Goal: Task Accomplishment & Management: Manage account settings

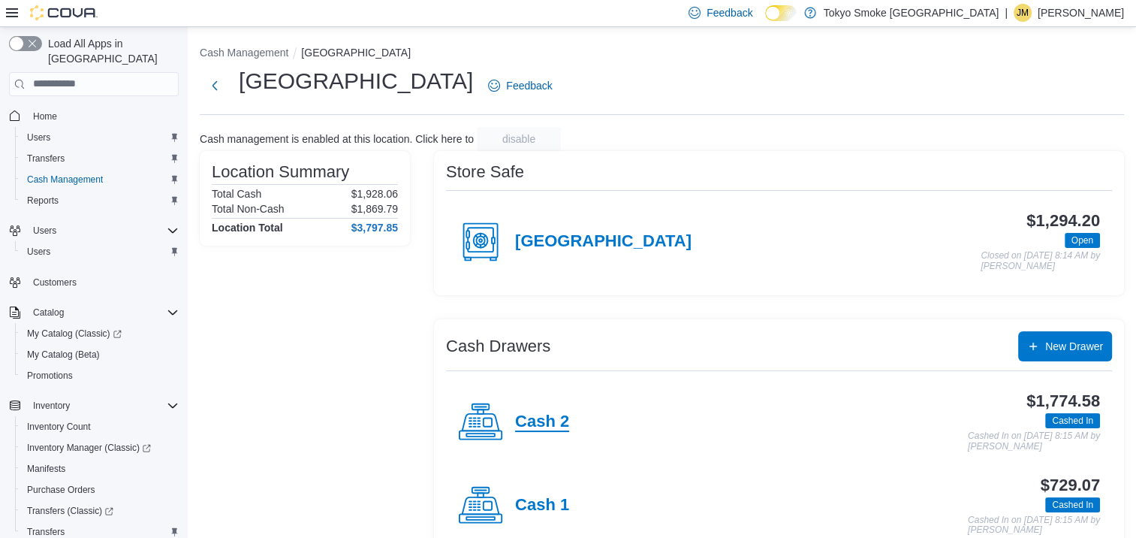
click at [550, 426] on h4 "Cash 2" at bounding box center [542, 422] width 54 height 20
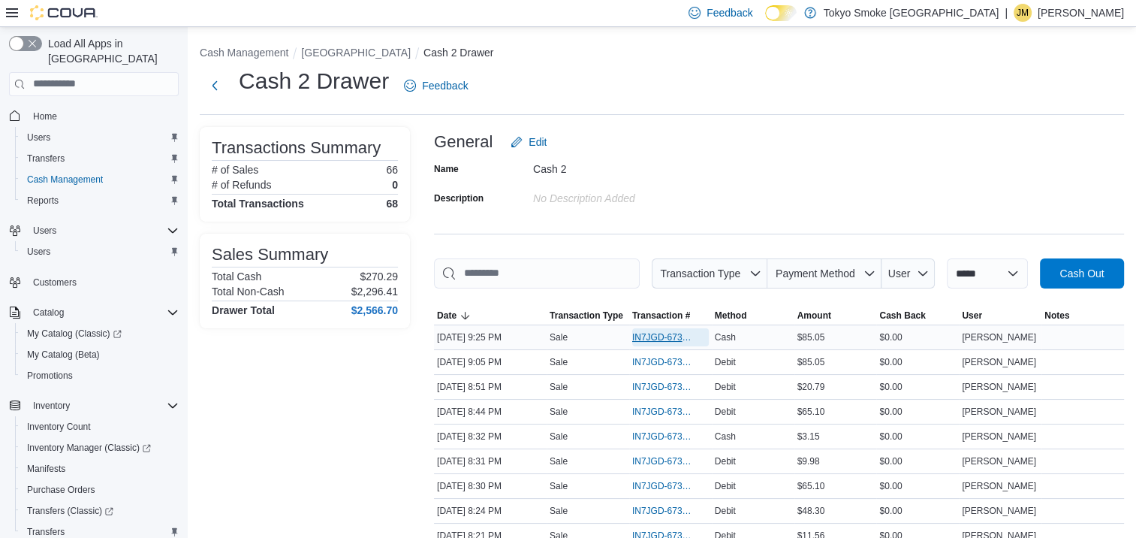
click at [662, 333] on span "IN7JGD-6735067" at bounding box center [663, 337] width 62 height 12
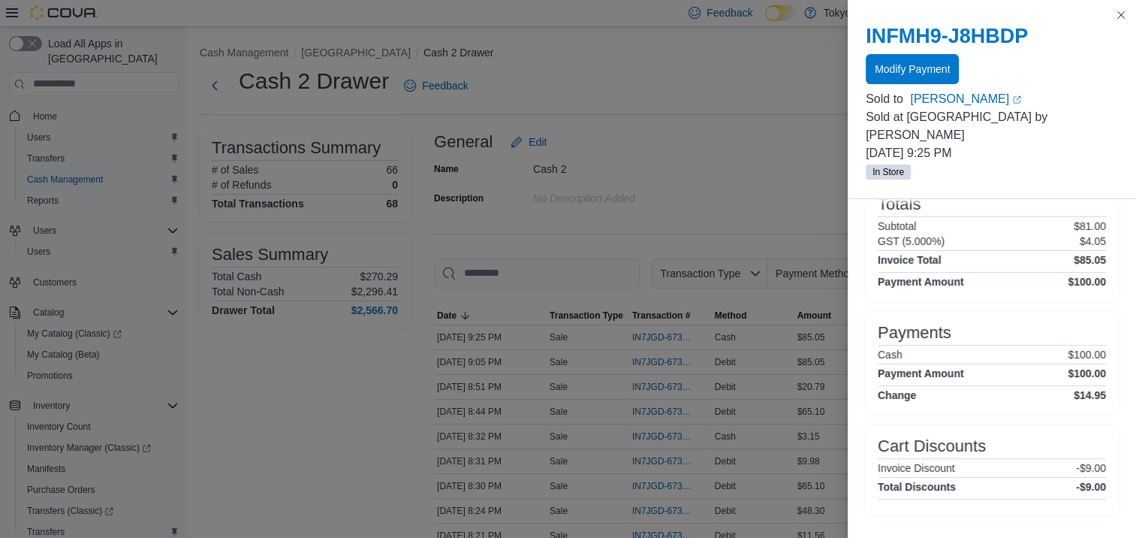
scroll to position [201, 0]
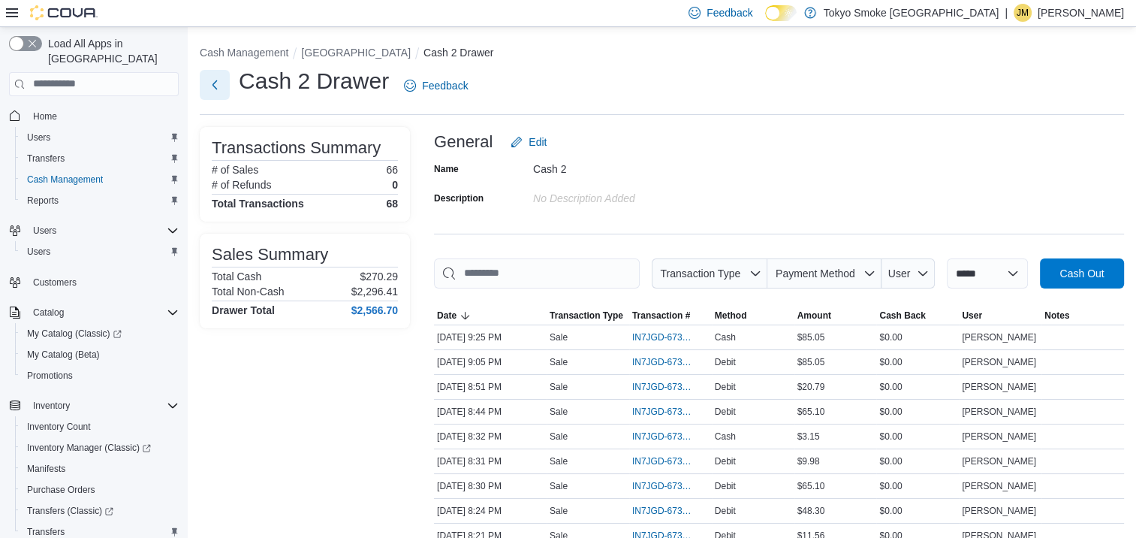
click at [213, 82] on button "Next" at bounding box center [215, 85] width 30 height 30
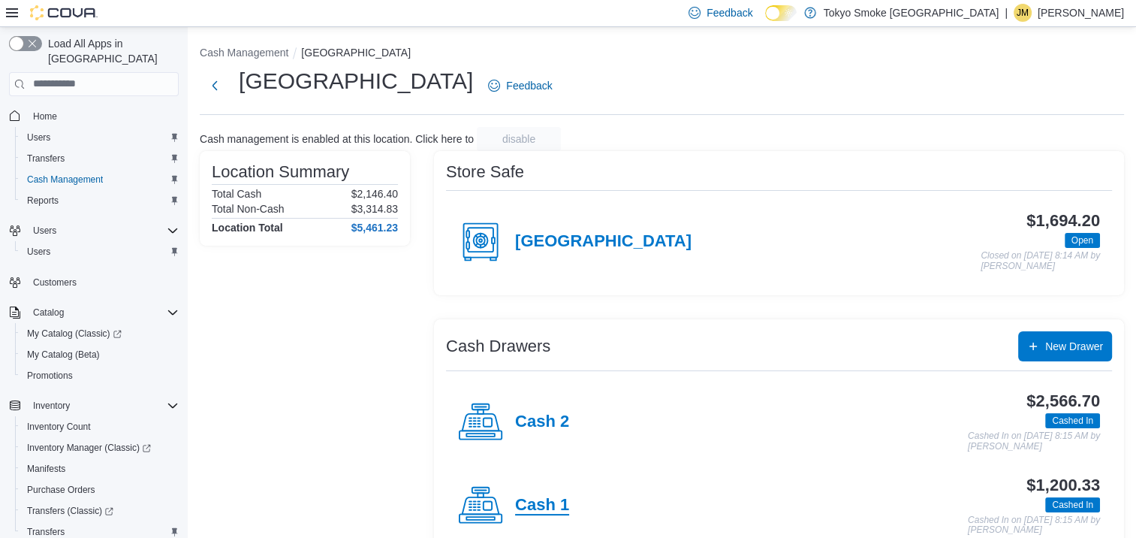
click at [557, 501] on h4 "Cash 1" at bounding box center [542, 506] width 54 height 20
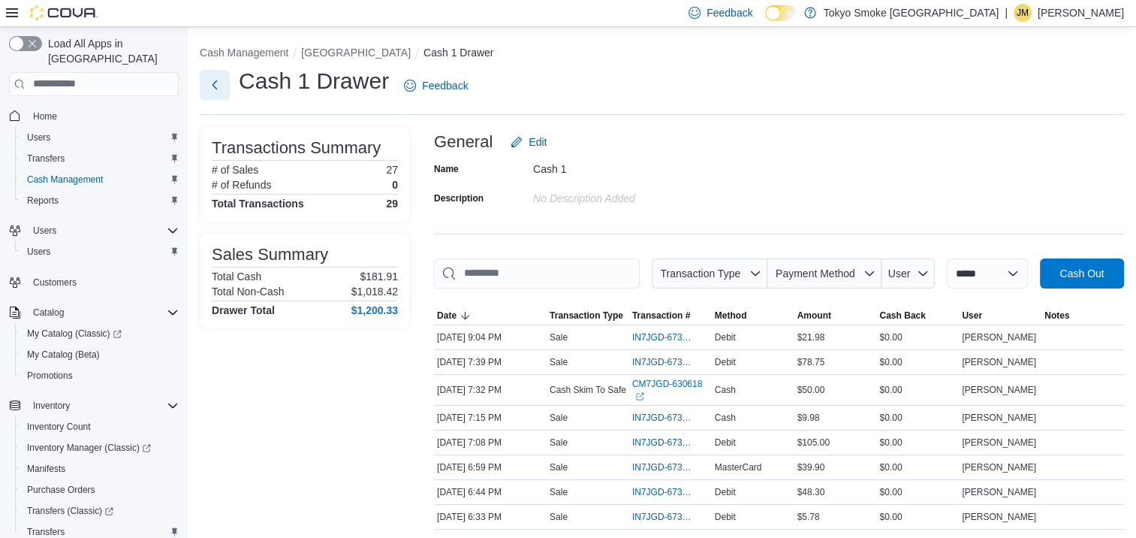
click at [205, 80] on button "Next" at bounding box center [215, 85] width 30 height 30
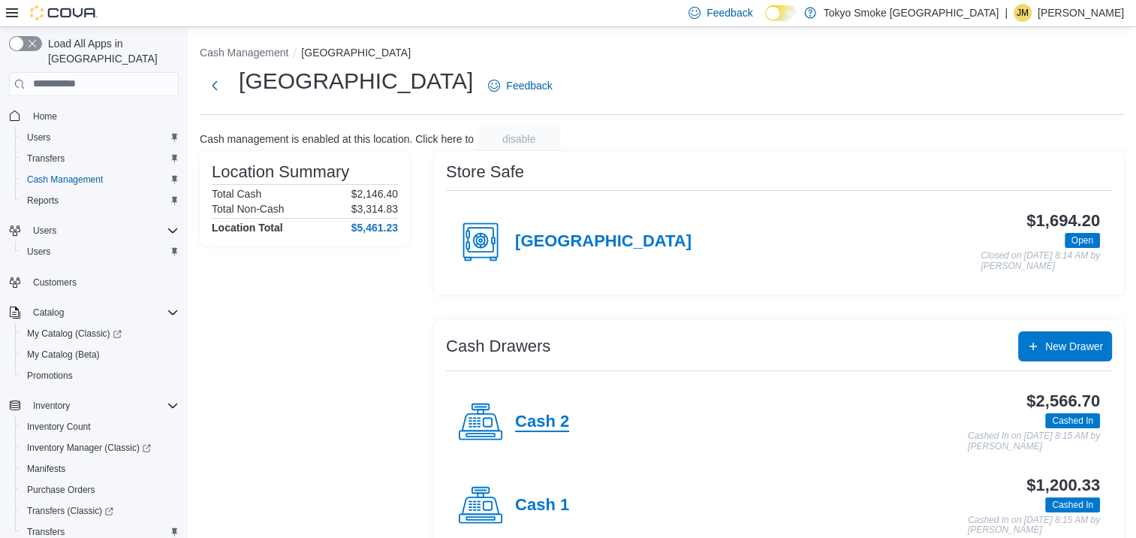
click at [523, 429] on h4 "Cash 2" at bounding box center [542, 422] width 54 height 20
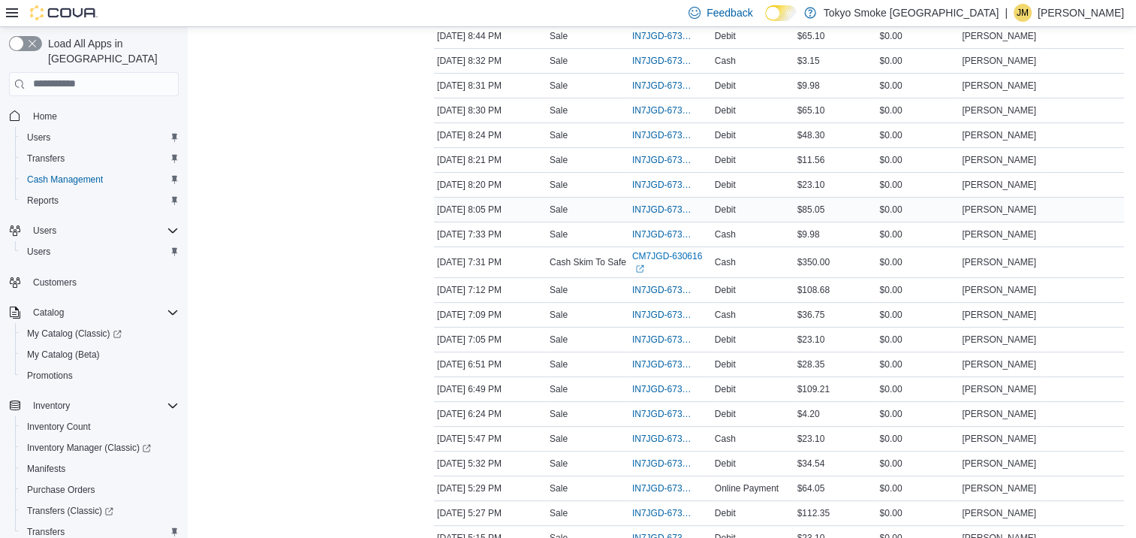
scroll to position [300, 0]
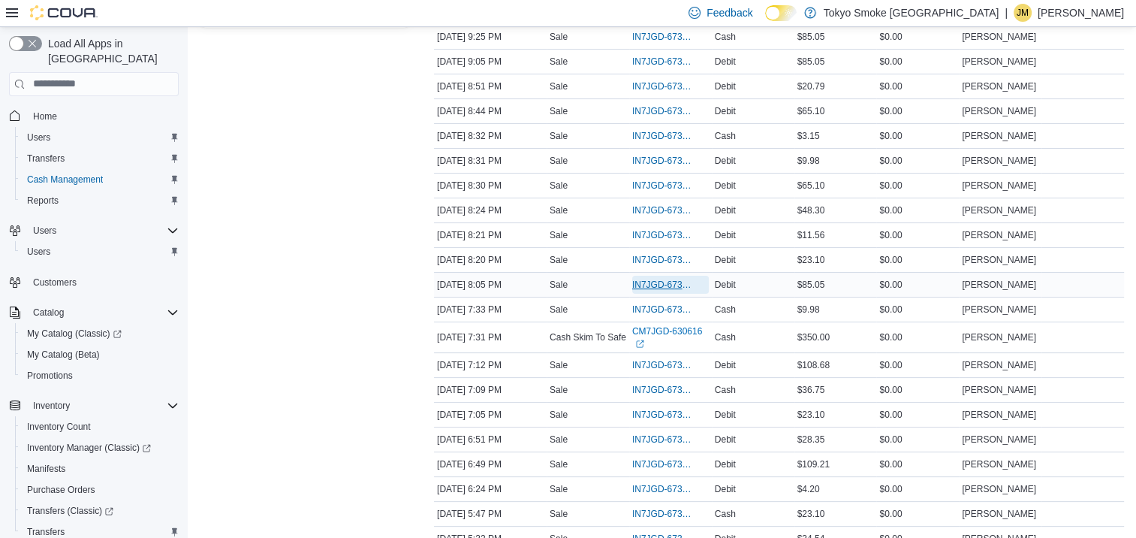
click at [672, 279] on span "IN7JGD-6734697" at bounding box center [663, 285] width 62 height 12
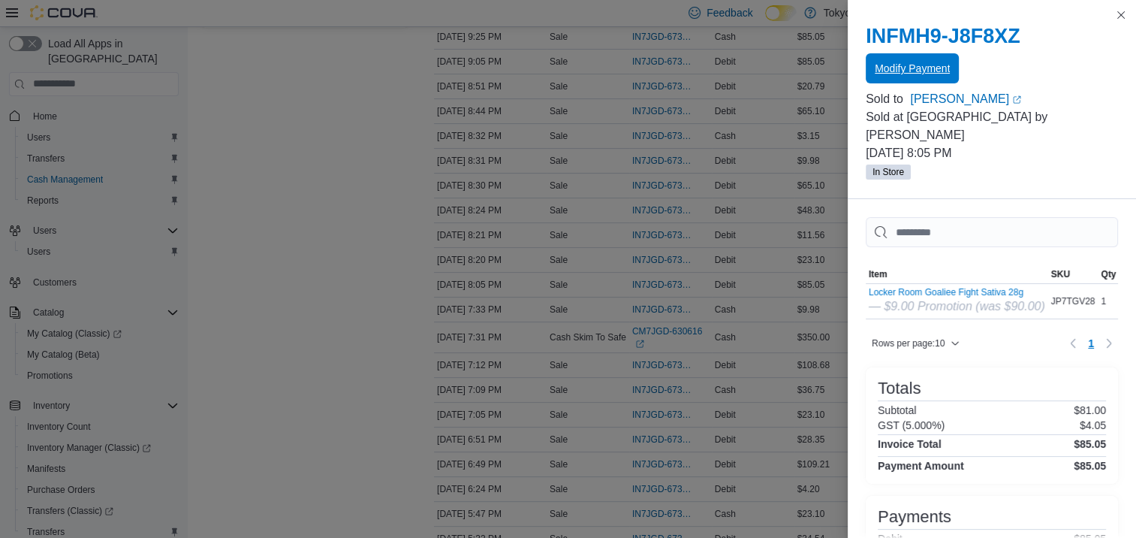
click at [916, 66] on span "Modify Payment" at bounding box center [912, 68] width 75 height 15
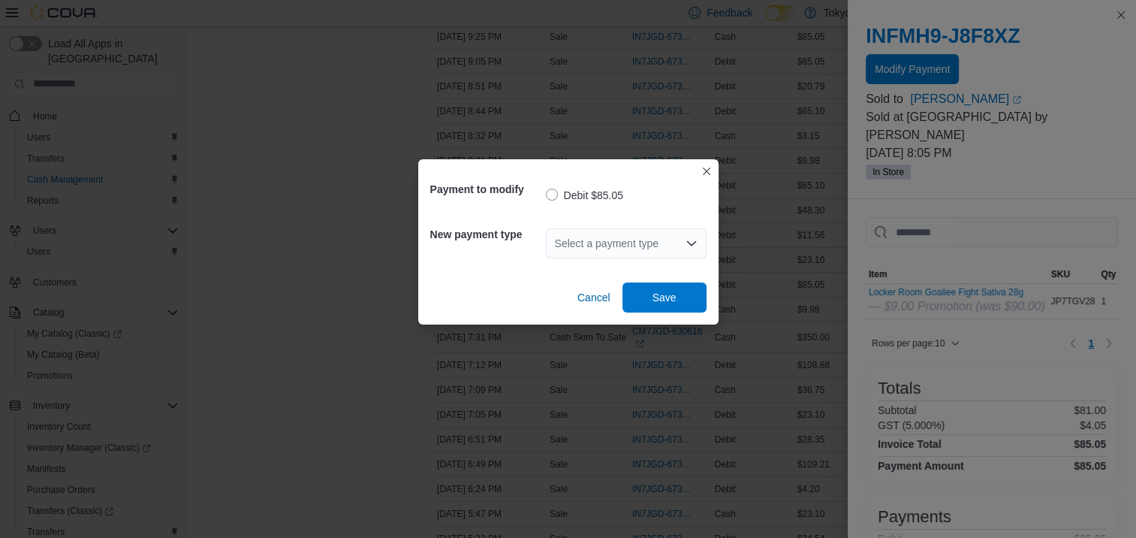
click at [635, 234] on div "Select a payment type" at bounding box center [626, 243] width 161 height 30
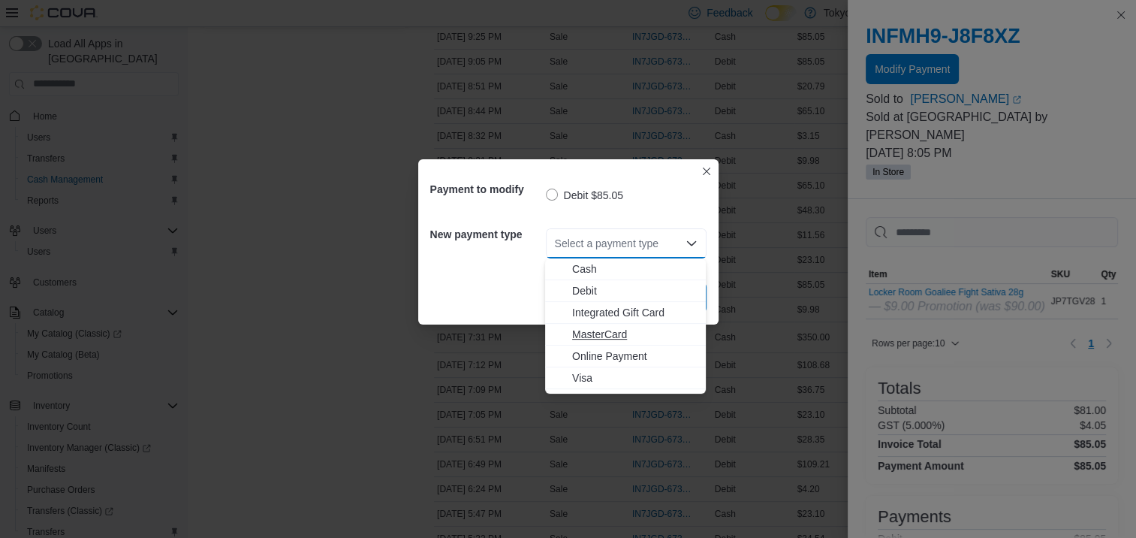
click at [603, 330] on span "MasterCard" at bounding box center [634, 334] width 125 height 15
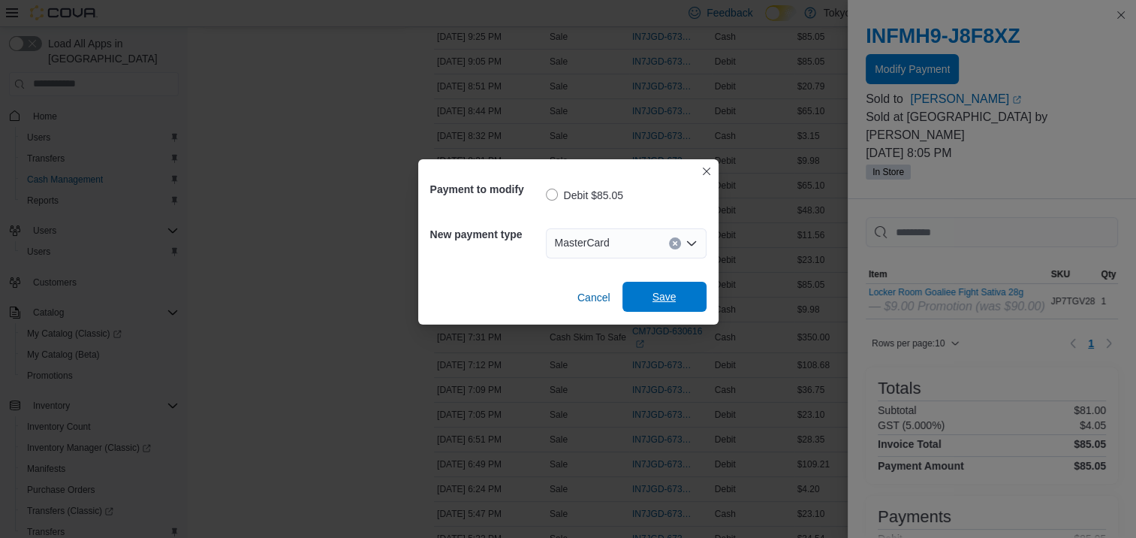
click at [680, 302] on span "Save" at bounding box center [665, 297] width 66 height 30
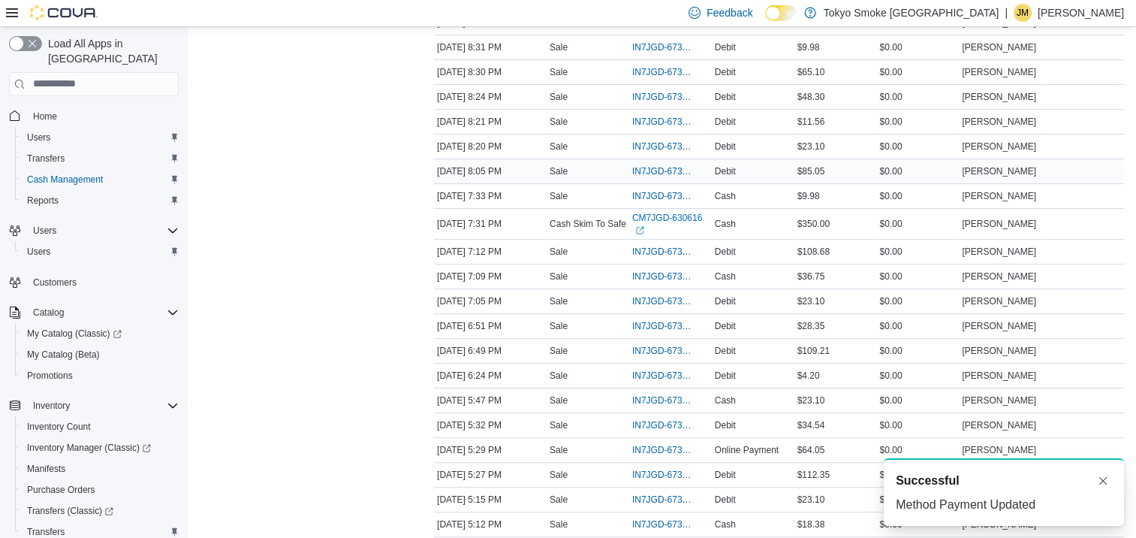
scroll to position [451, 0]
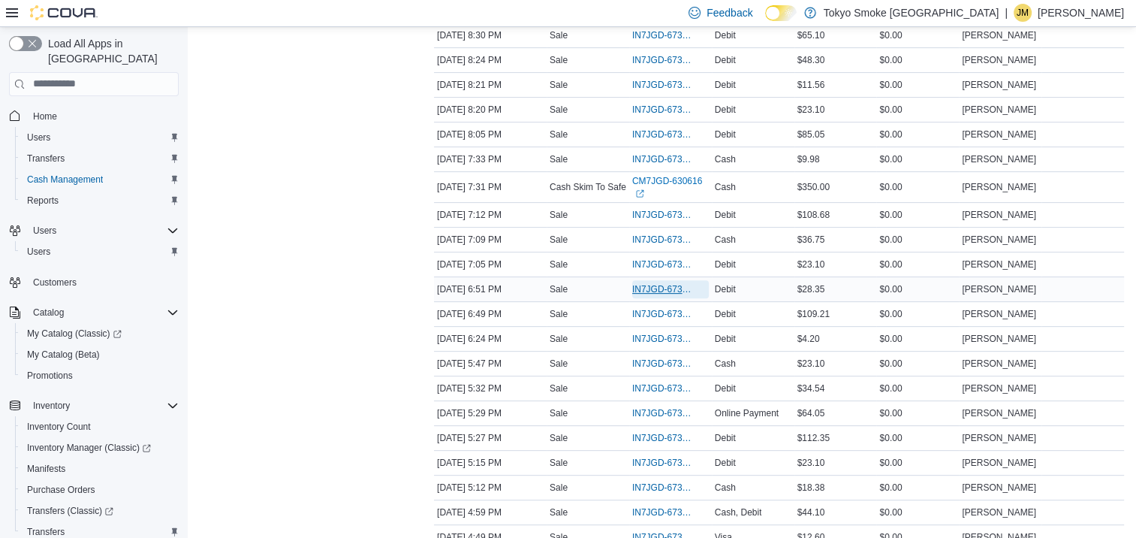
click at [658, 286] on span "IN7JGD-6734306" at bounding box center [663, 289] width 62 height 12
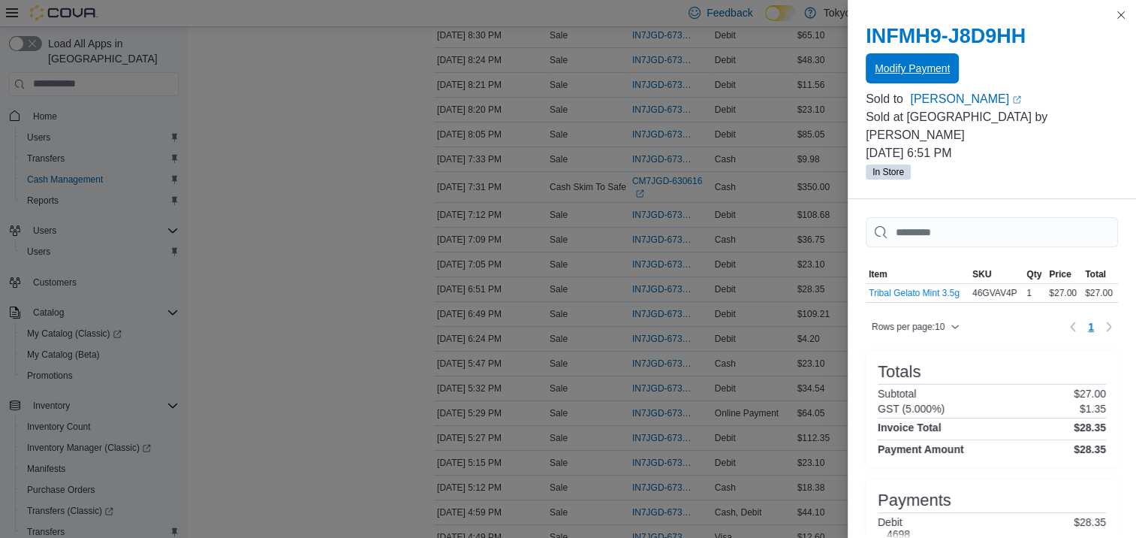
click at [893, 65] on span "Modify Payment" at bounding box center [912, 68] width 75 height 15
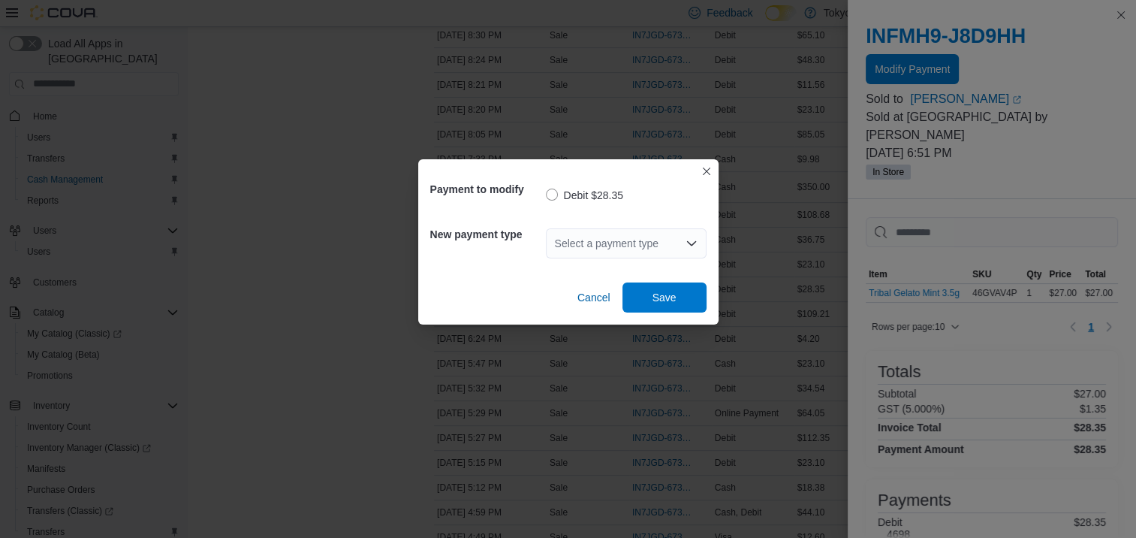
click at [623, 253] on div "Select a payment type" at bounding box center [626, 243] width 161 height 30
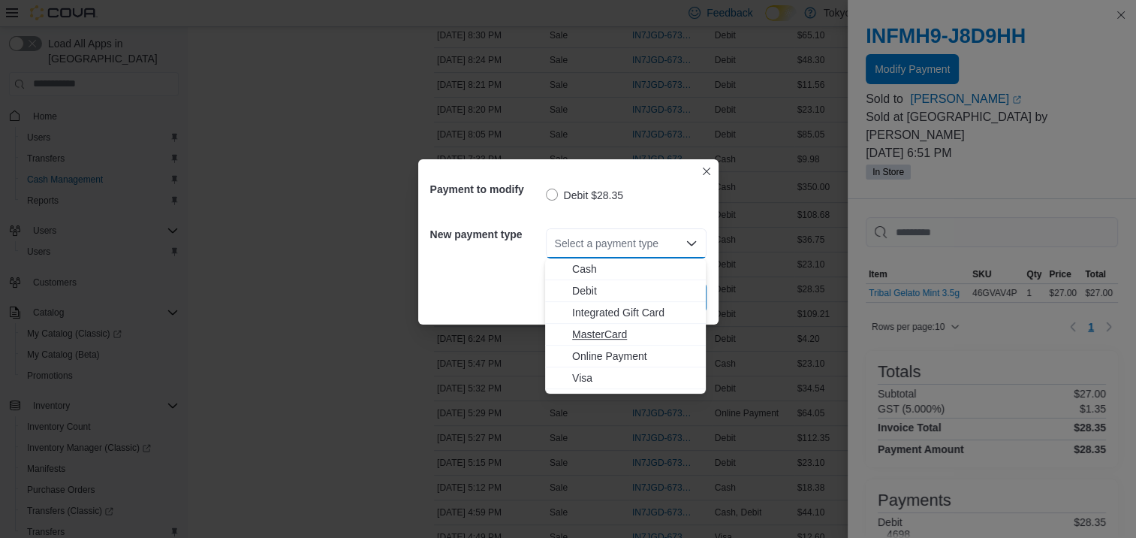
click at [604, 334] on span "MasterCard" at bounding box center [634, 334] width 125 height 15
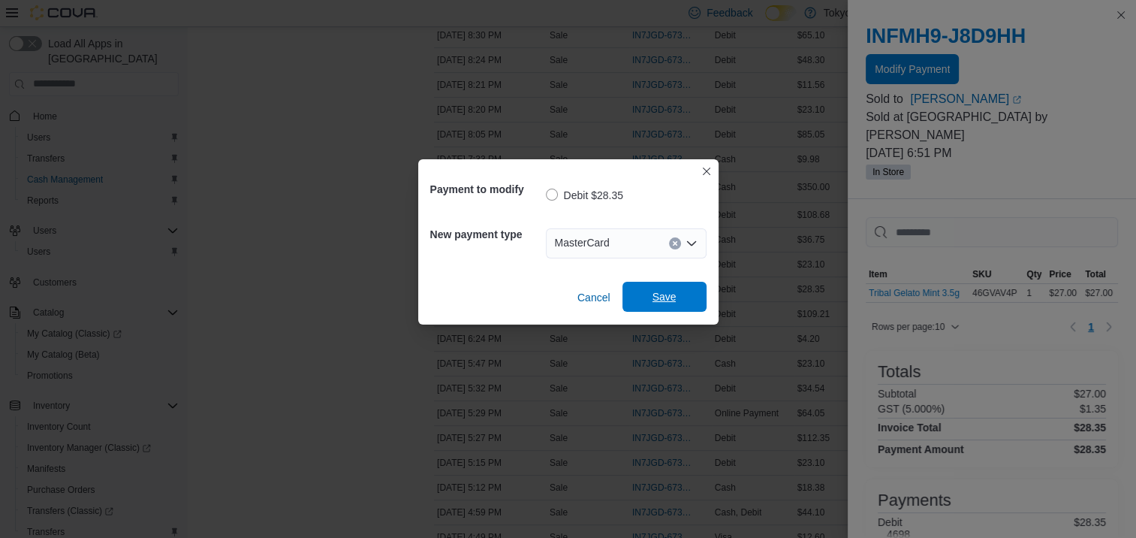
click at [666, 294] on span "Save" at bounding box center [665, 296] width 24 height 15
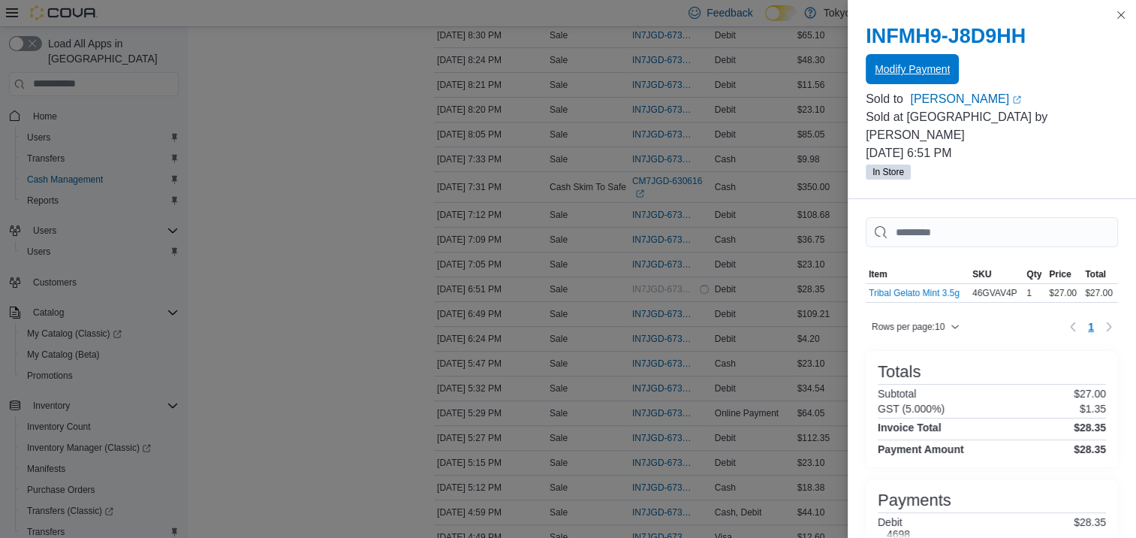
scroll to position [0, 0]
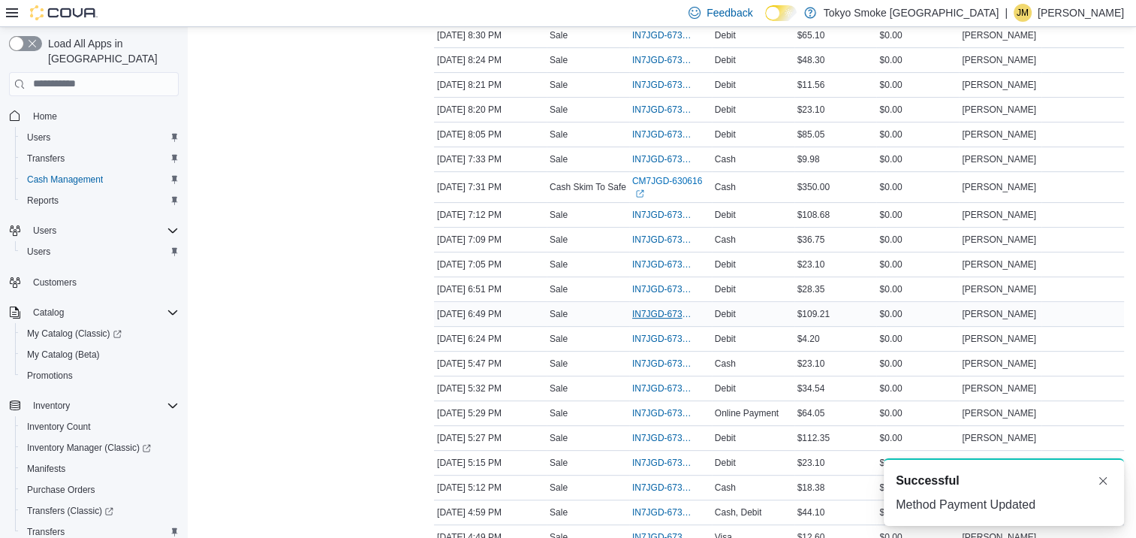
click at [653, 312] on span "IN7JGD-6734294" at bounding box center [663, 314] width 62 height 12
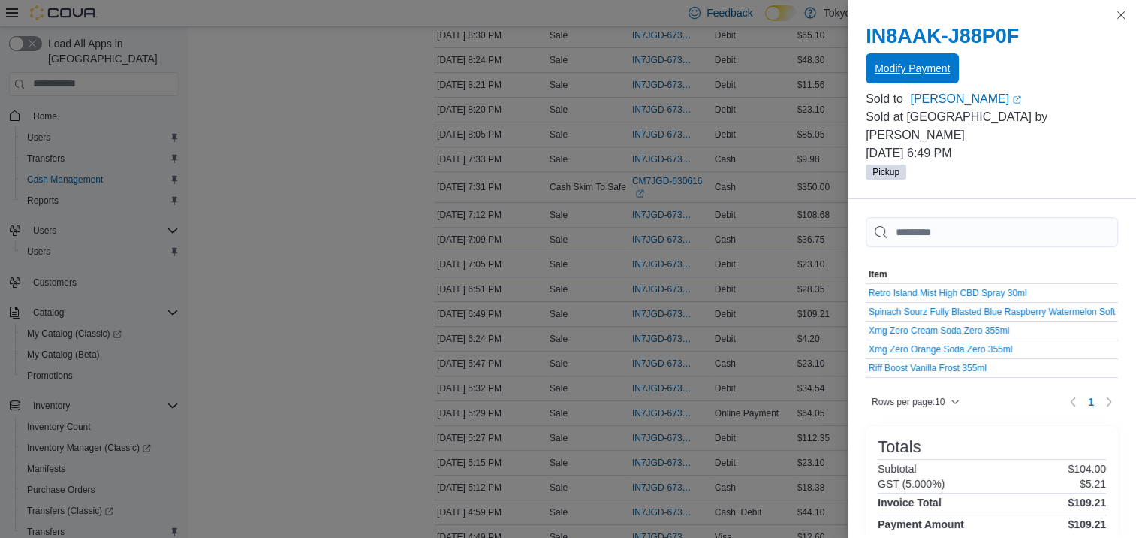
click at [915, 81] on span "Modify Payment" at bounding box center [912, 68] width 75 height 30
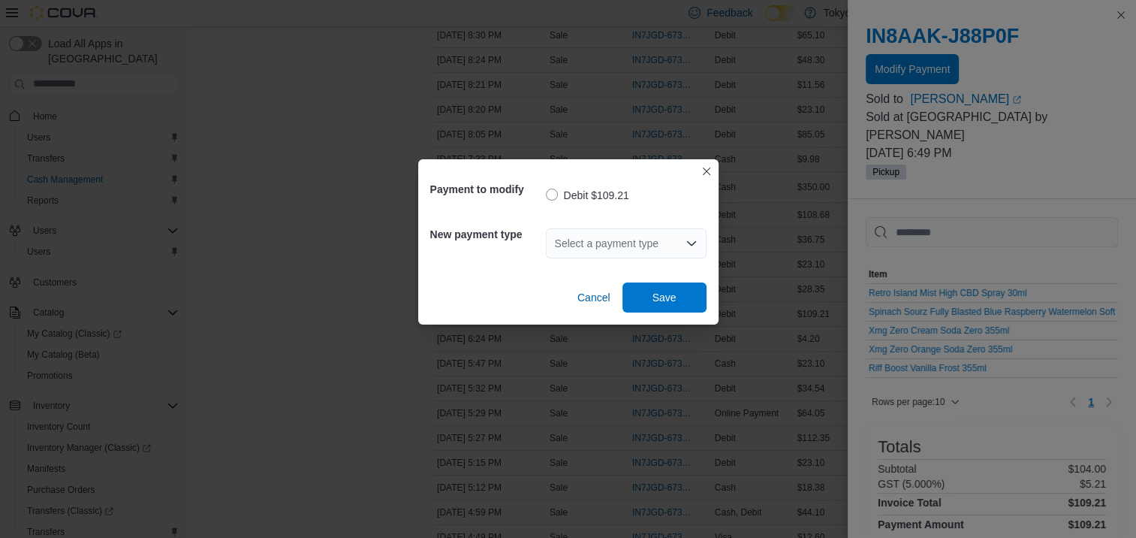
click at [614, 250] on div "Select a payment type" at bounding box center [626, 243] width 161 height 30
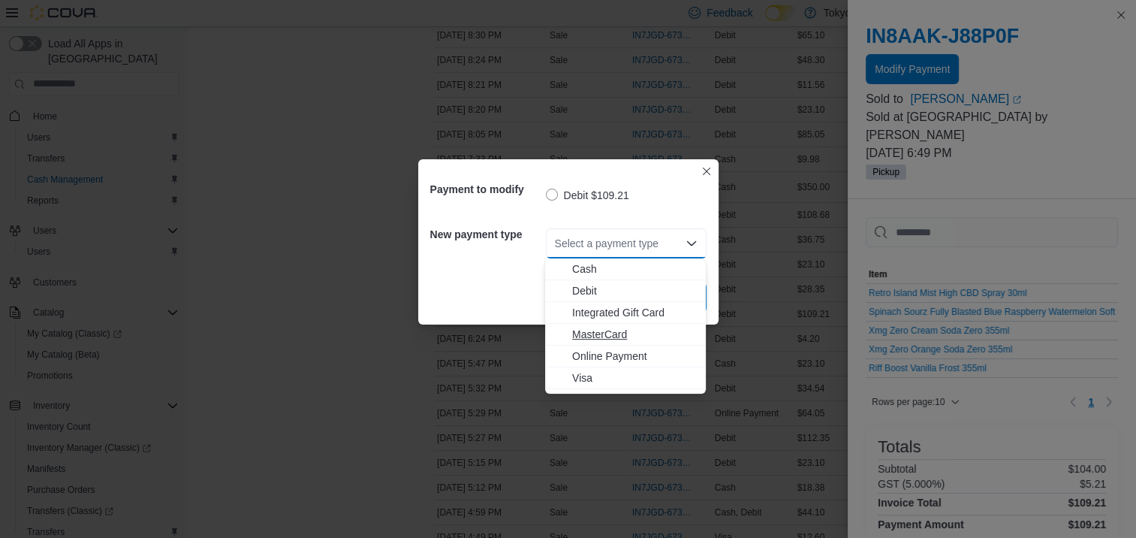
click at [597, 331] on span "MasterCard" at bounding box center [634, 334] width 125 height 15
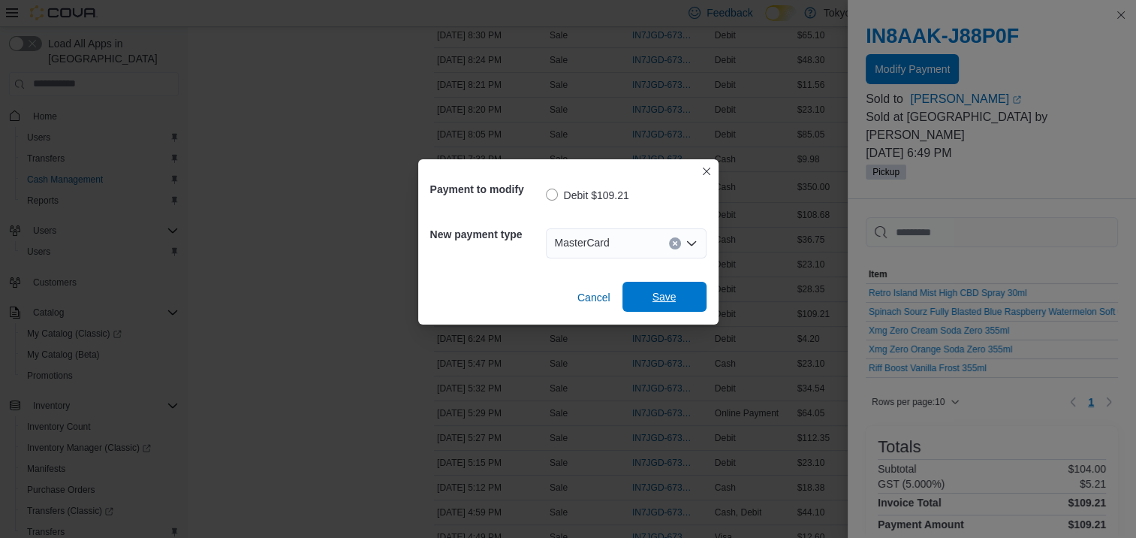
click at [661, 300] on span "Save" at bounding box center [665, 296] width 24 height 15
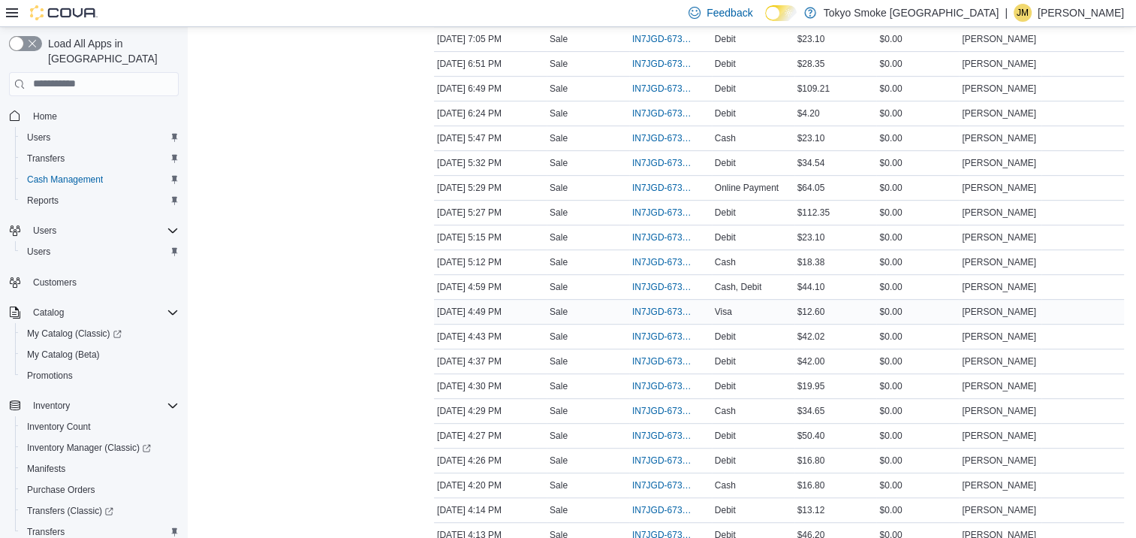
scroll to position [751, 0]
click at [671, 309] on span "IN7JGD-6733352" at bounding box center [663, 311] width 62 height 12
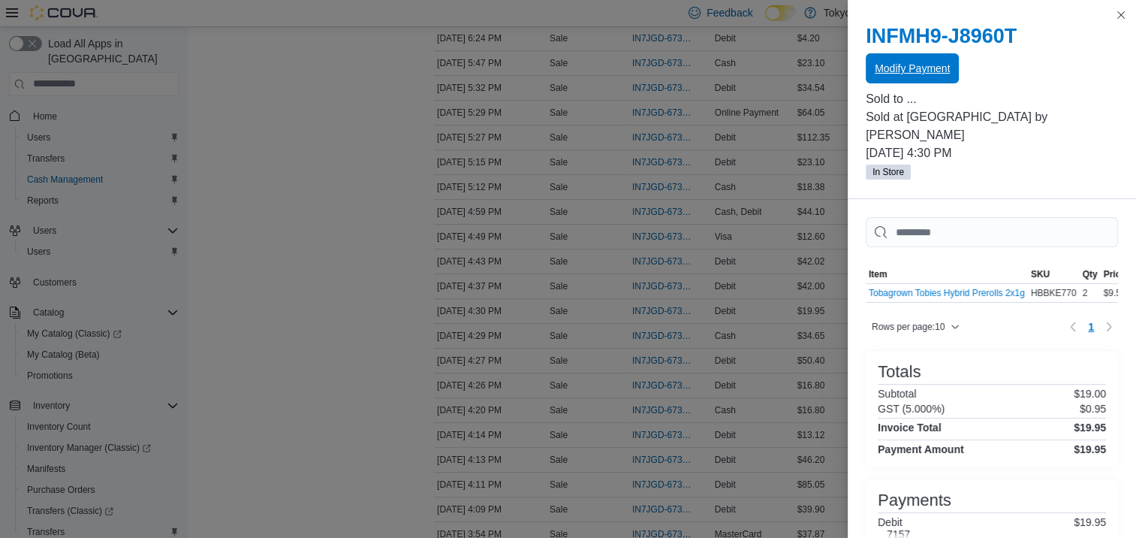
click at [916, 69] on span "Modify Payment" at bounding box center [912, 68] width 75 height 15
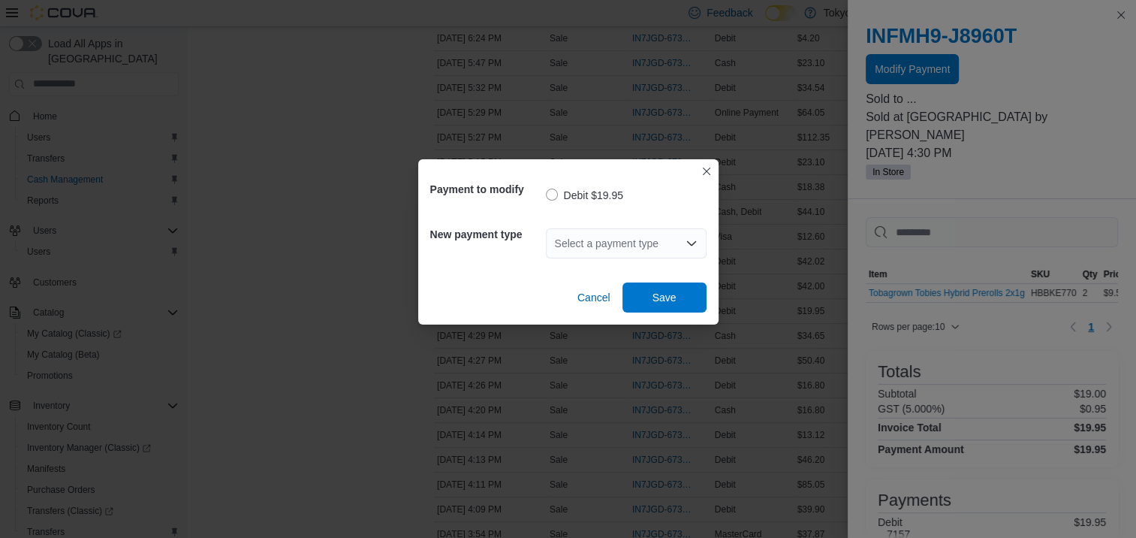
click at [676, 231] on div "Select a payment type" at bounding box center [626, 243] width 161 height 30
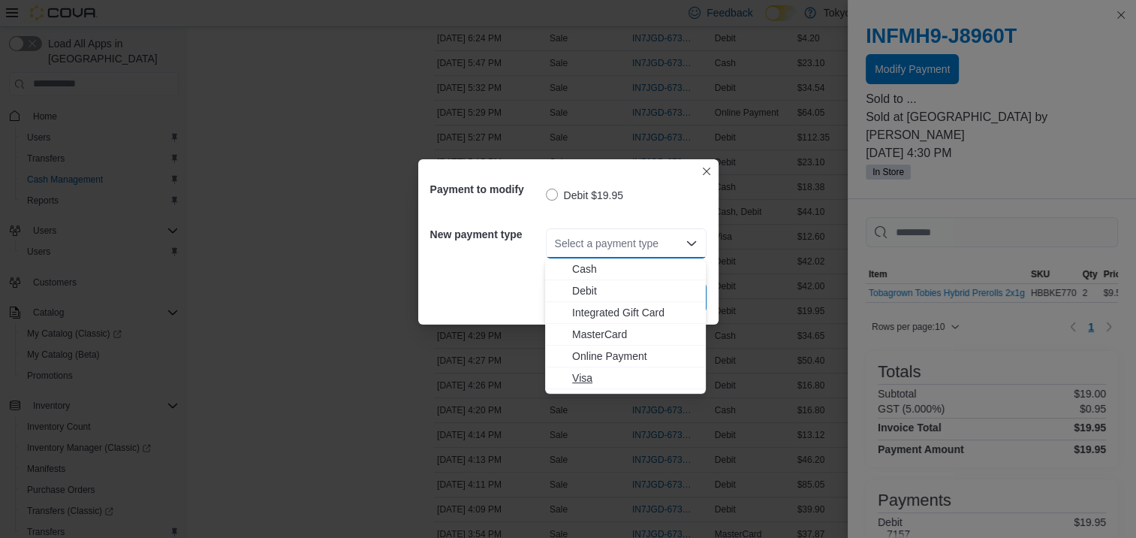
click at [590, 378] on span "Visa" at bounding box center [634, 377] width 125 height 15
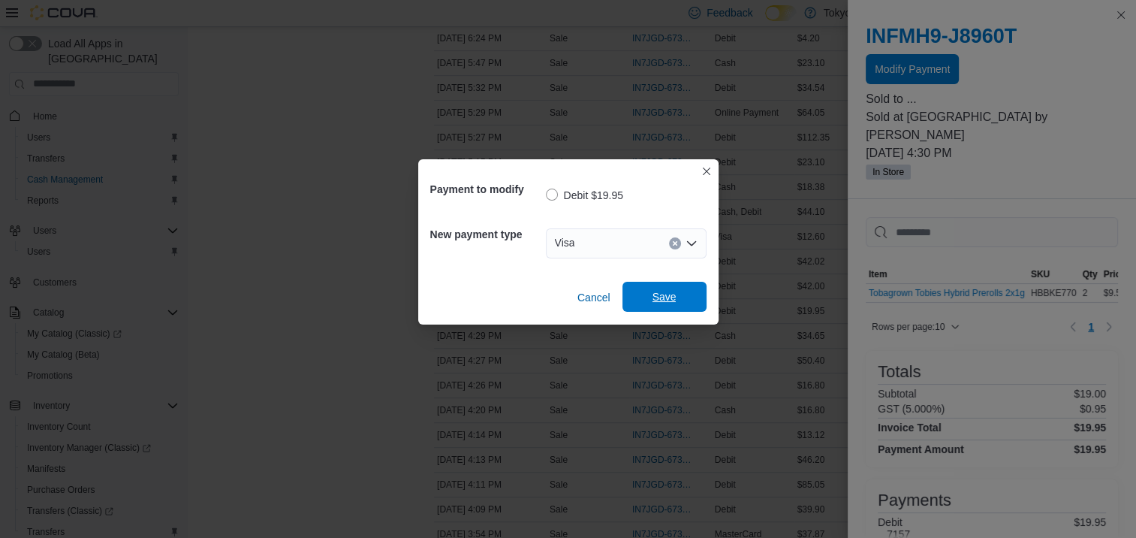
click at [664, 291] on span "Save" at bounding box center [665, 296] width 24 height 15
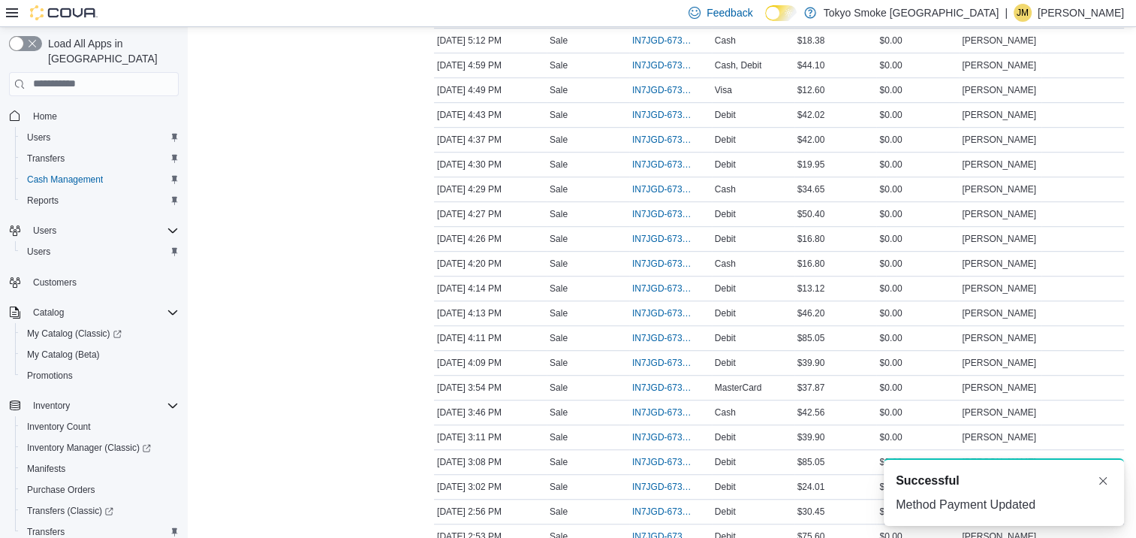
scroll to position [901, 0]
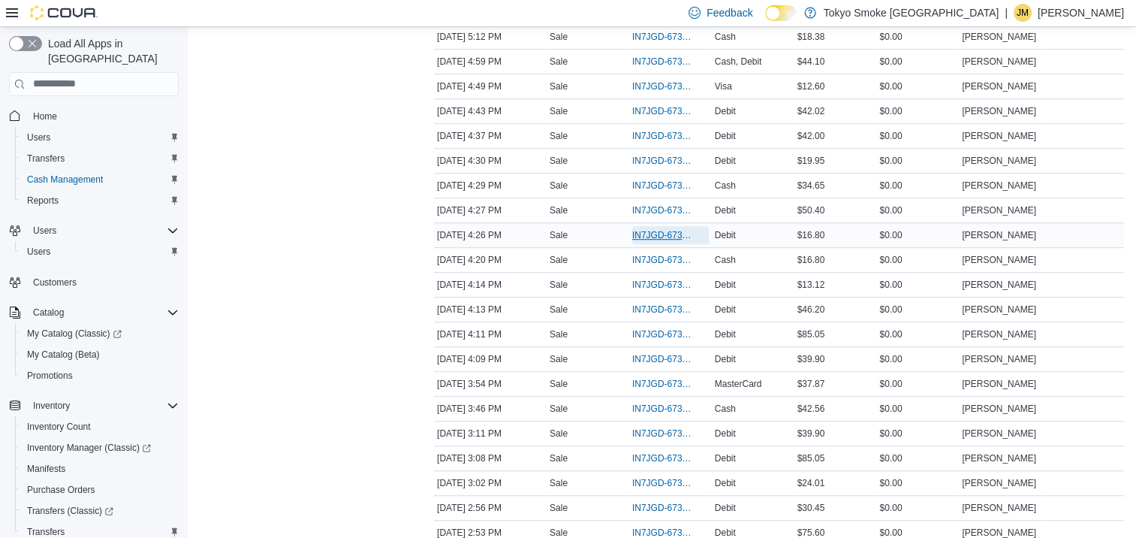
click at [673, 231] on span "IN7JGD-6733322" at bounding box center [663, 235] width 62 height 12
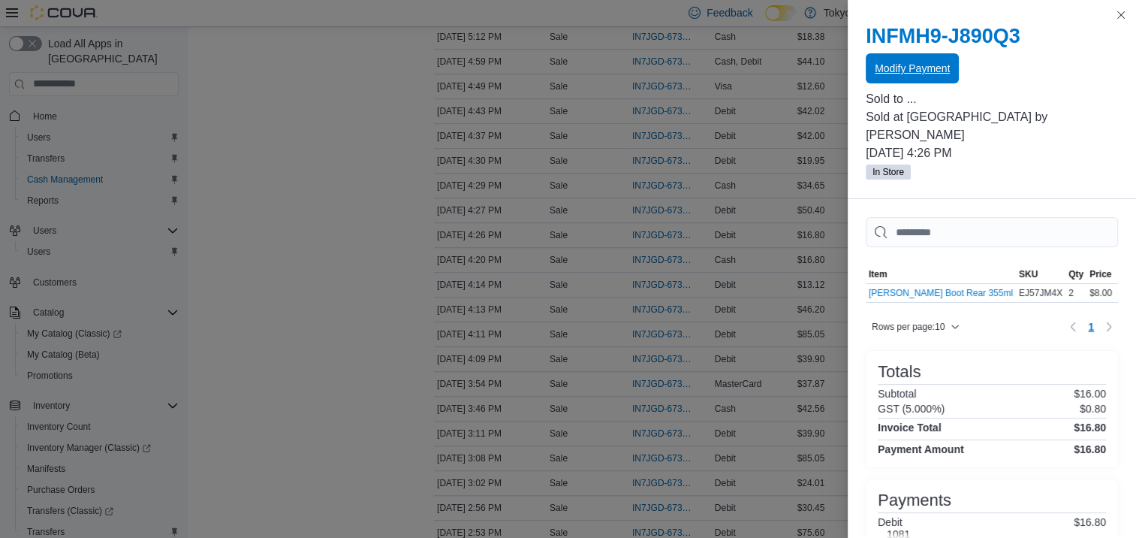
click at [913, 62] on span "Modify Payment" at bounding box center [912, 68] width 75 height 15
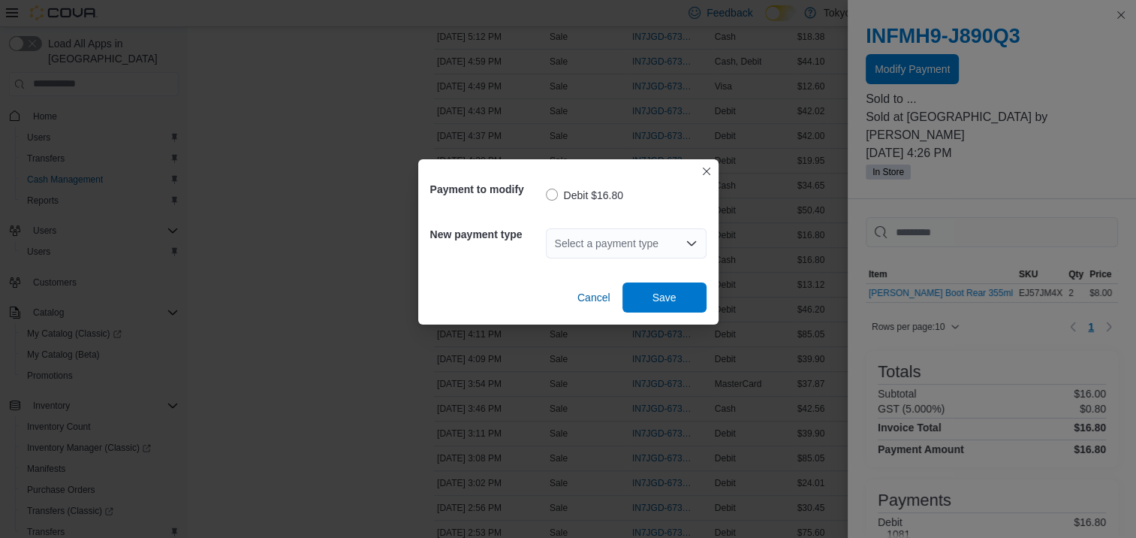
click at [607, 231] on div "Select a payment type" at bounding box center [626, 243] width 161 height 30
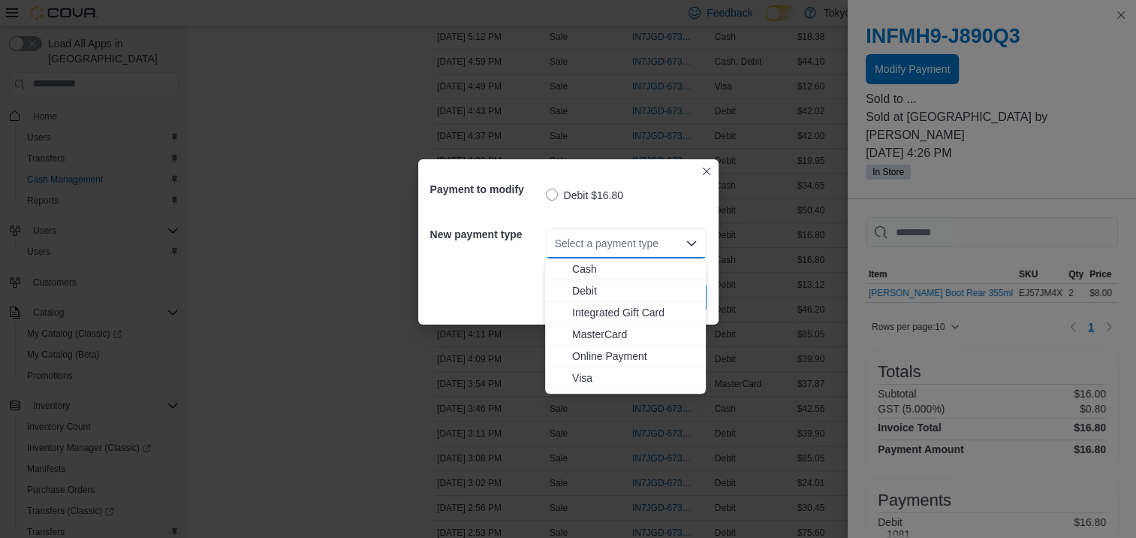
click at [594, 330] on span "MasterCard" at bounding box center [634, 334] width 125 height 15
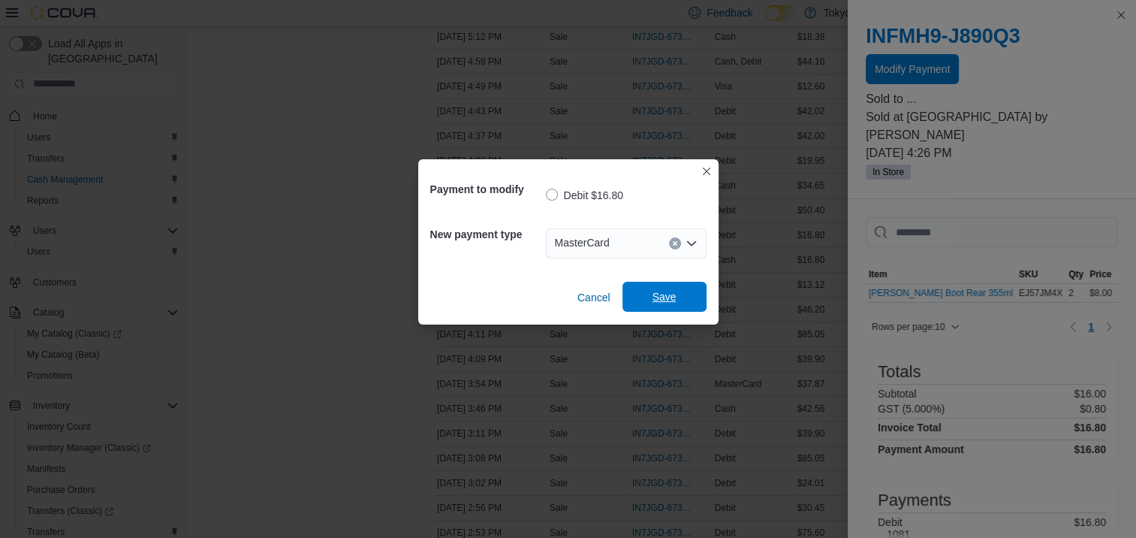
click at [644, 297] on span "Save" at bounding box center [665, 297] width 66 height 30
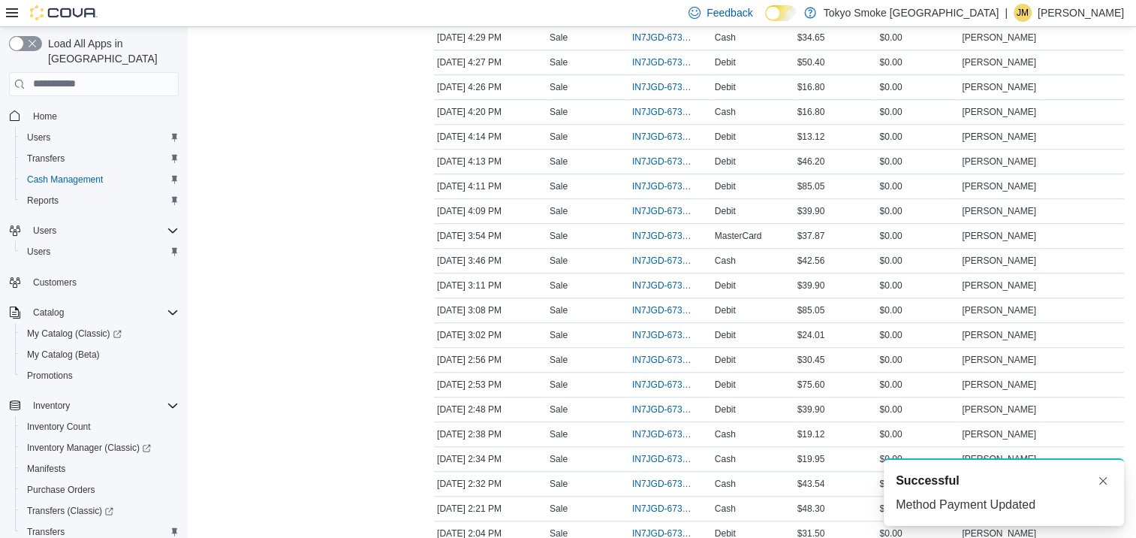
scroll to position [1051, 0]
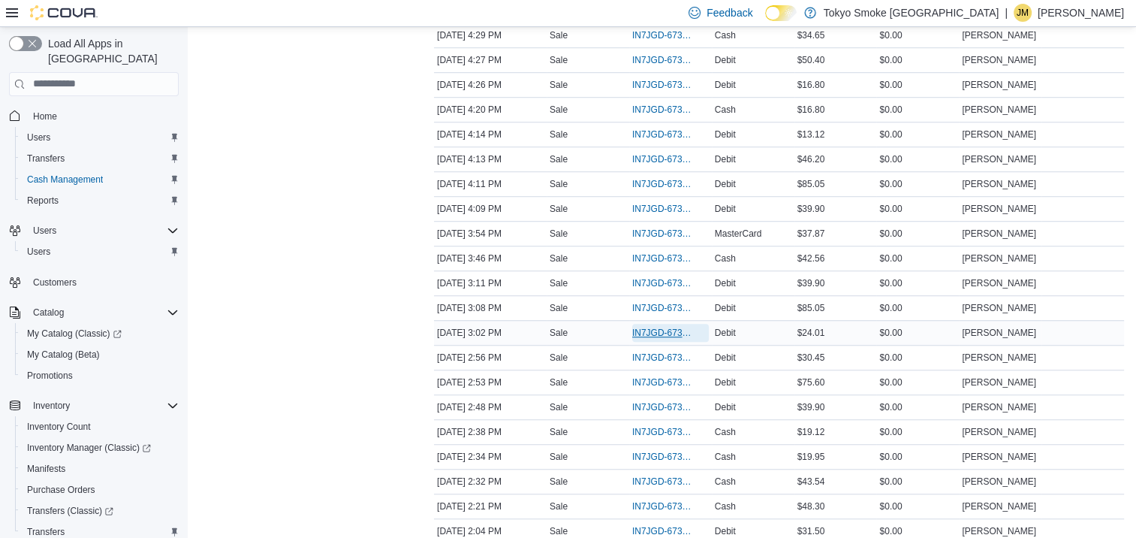
click at [670, 328] on span "IN7JGD-6732748" at bounding box center [663, 333] width 62 height 12
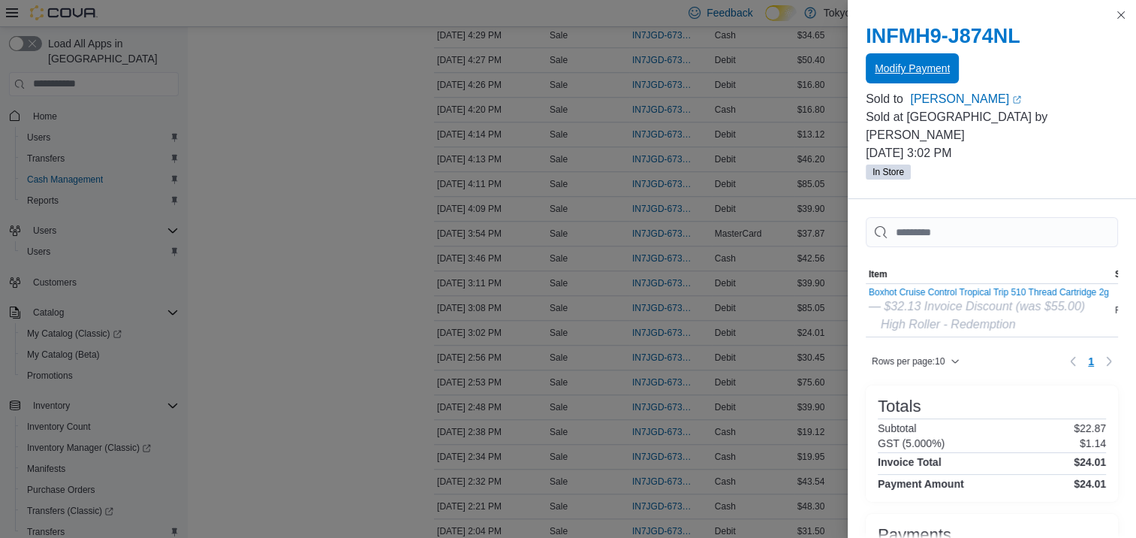
click at [921, 55] on span "Modify Payment" at bounding box center [912, 68] width 75 height 30
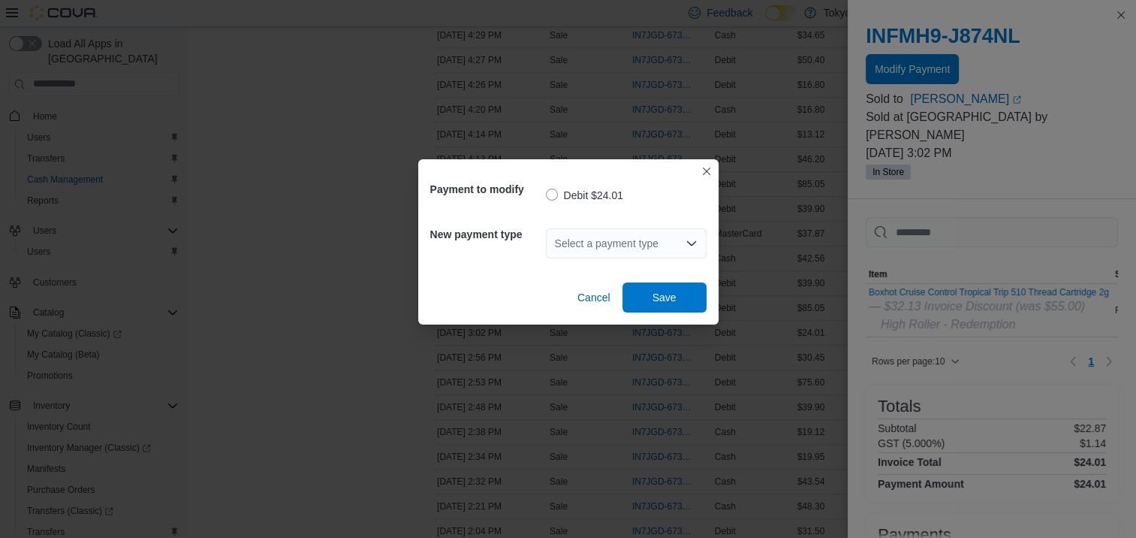
click at [587, 233] on div "Select a payment type" at bounding box center [626, 243] width 161 height 30
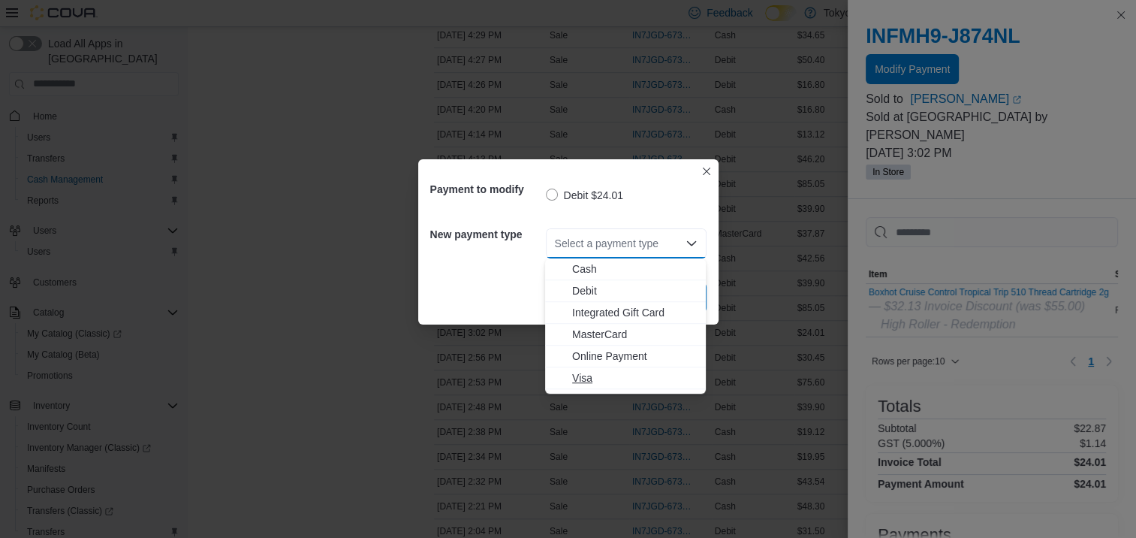
click at [589, 372] on span "Visa" at bounding box center [634, 377] width 125 height 15
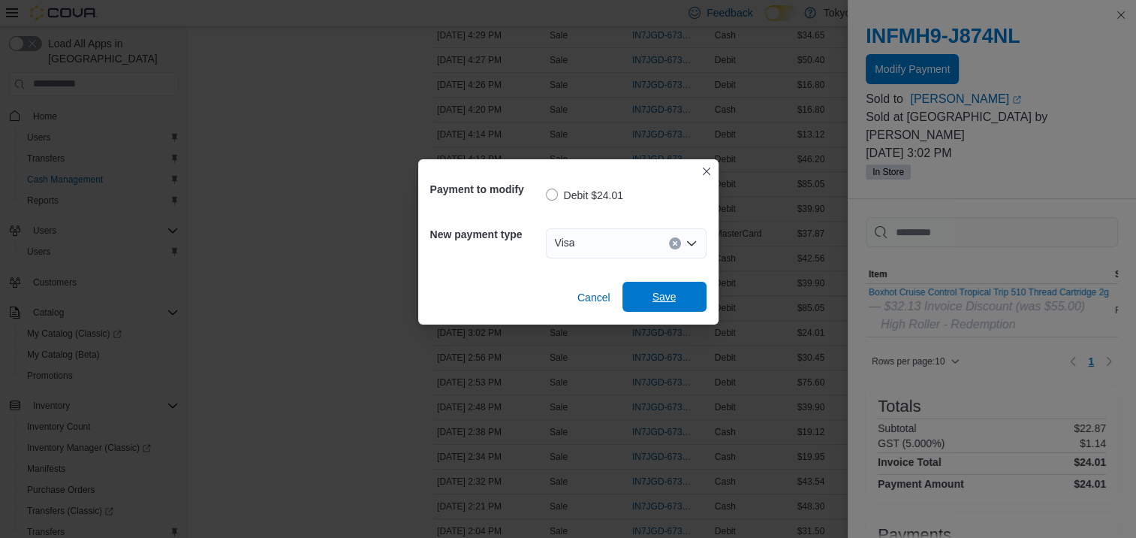
click at [668, 303] on span "Save" at bounding box center [665, 296] width 24 height 15
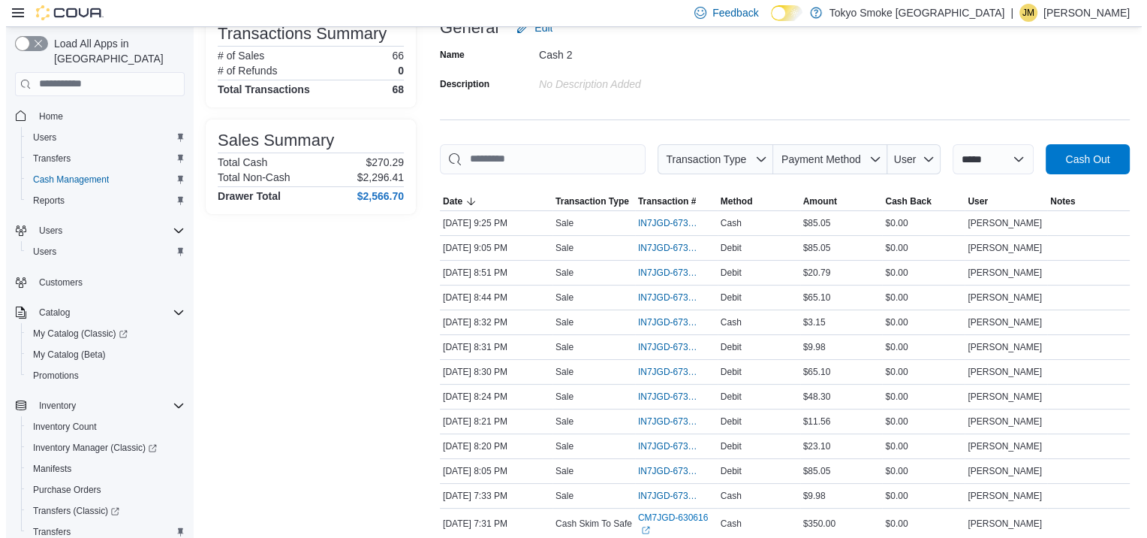
scroll to position [0, 0]
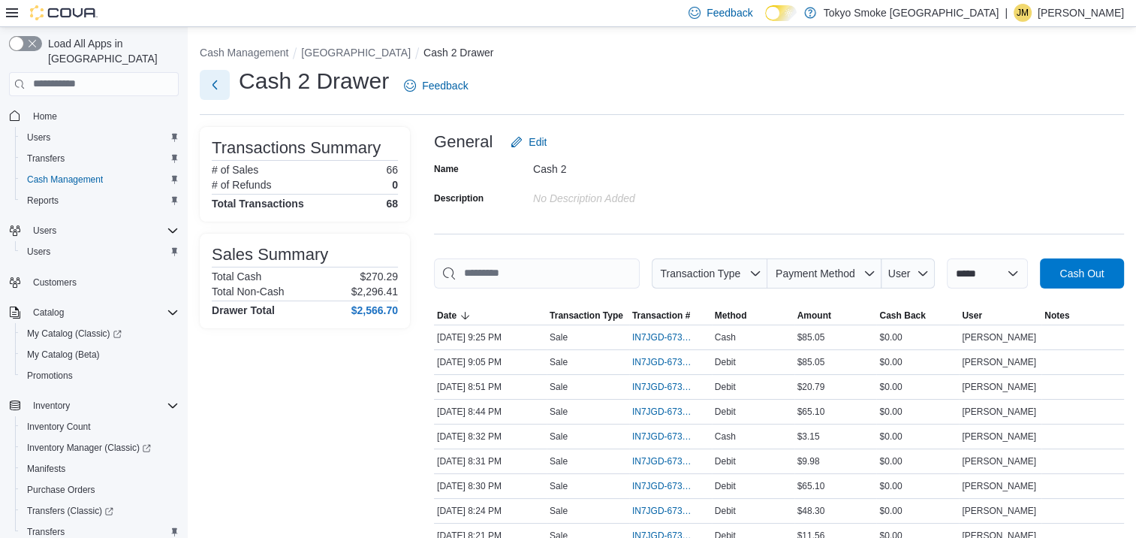
click at [216, 92] on button "Next" at bounding box center [215, 85] width 30 height 30
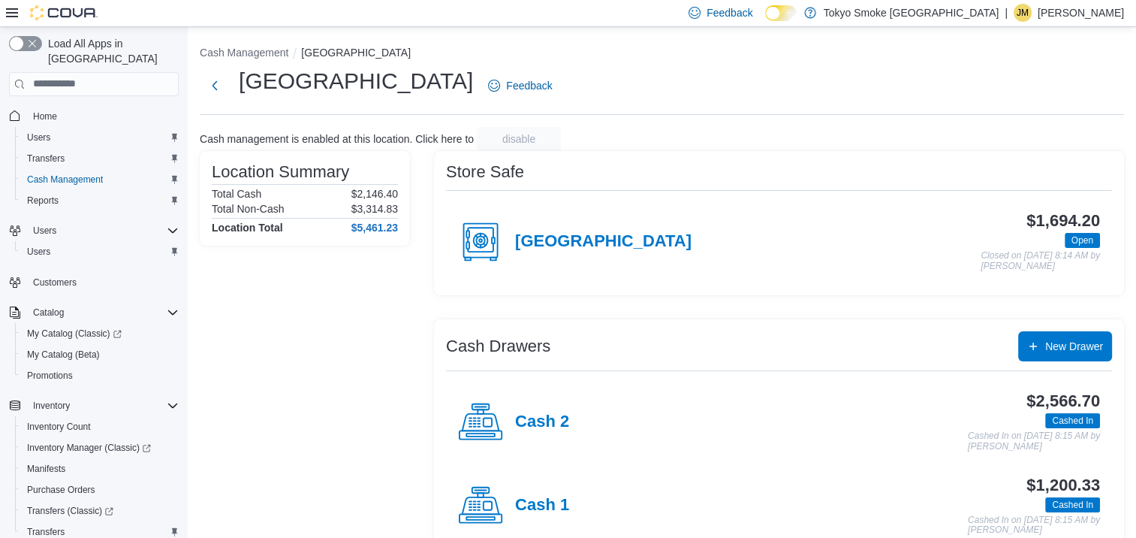
click at [550, 508] on h4 "Cash 1" at bounding box center [542, 506] width 54 height 20
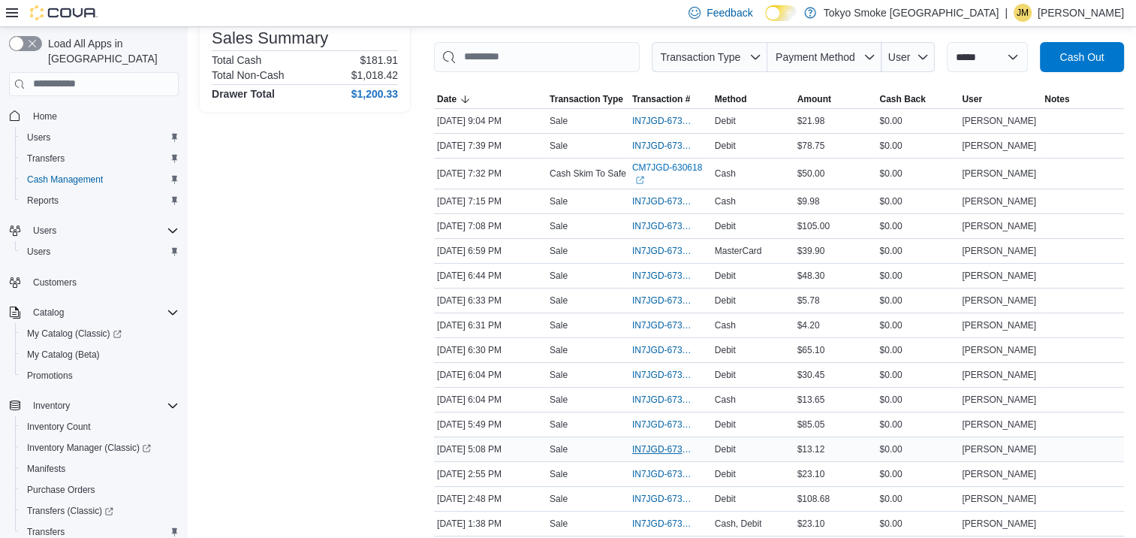
scroll to position [216, 0]
click at [671, 348] on span "IN7JGD-6734177" at bounding box center [663, 350] width 62 height 12
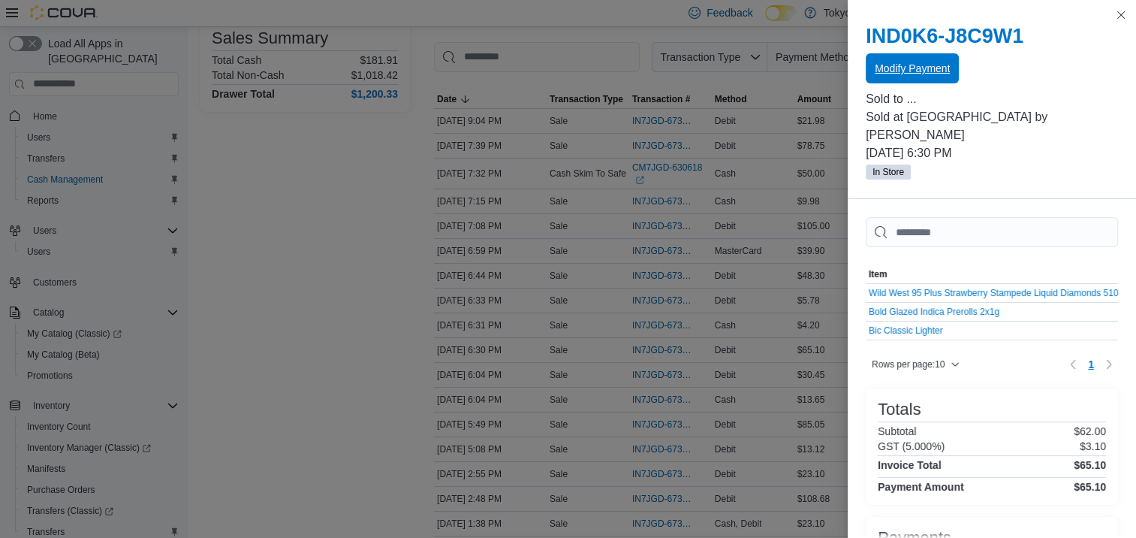
click at [911, 61] on span "Modify Payment" at bounding box center [912, 68] width 75 height 30
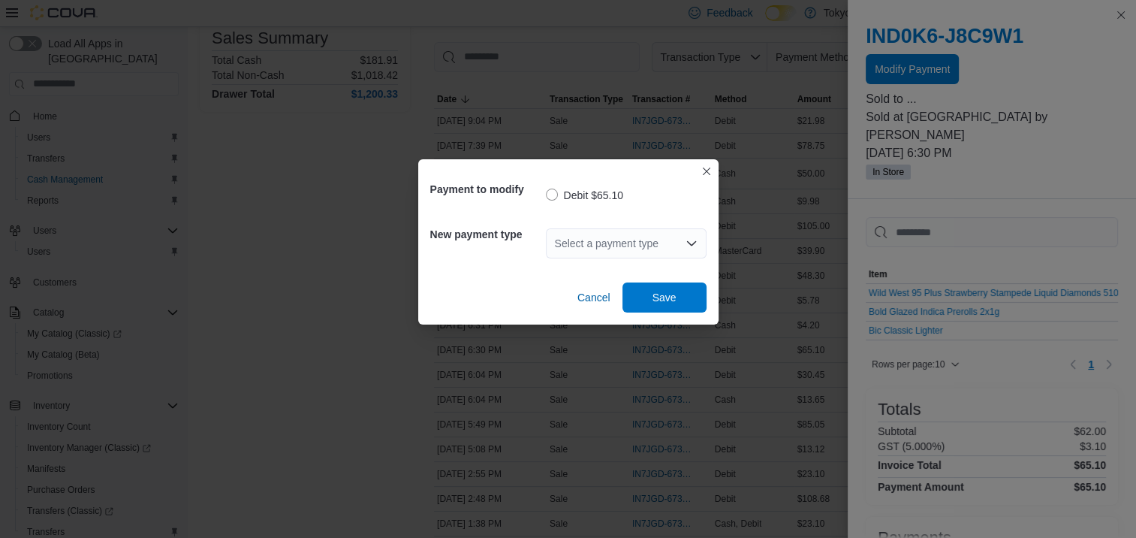
click at [608, 249] on div "Select a payment type" at bounding box center [626, 243] width 161 height 30
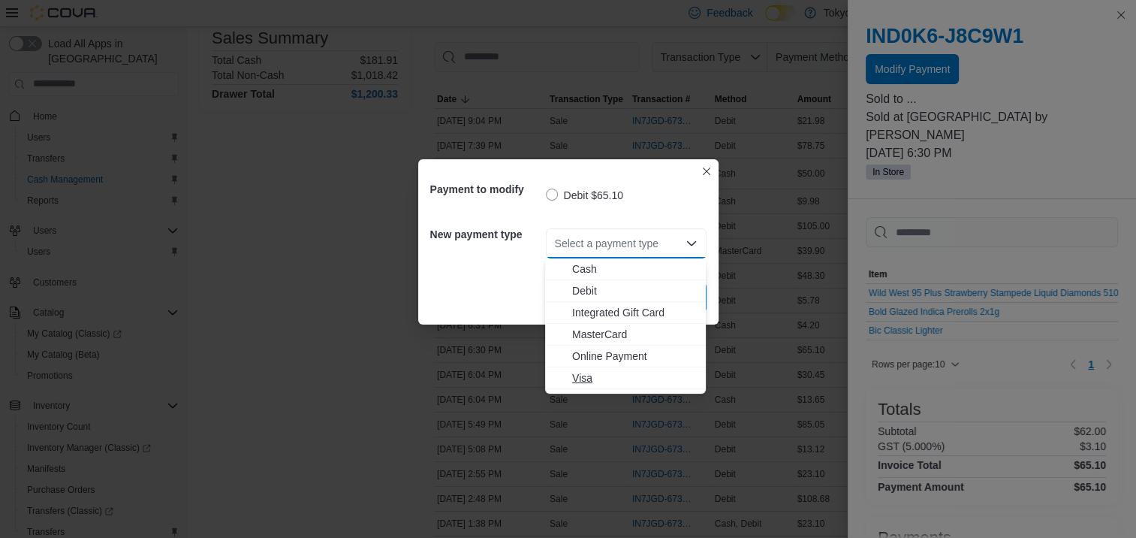
click at [592, 373] on span "Visa" at bounding box center [634, 377] width 125 height 15
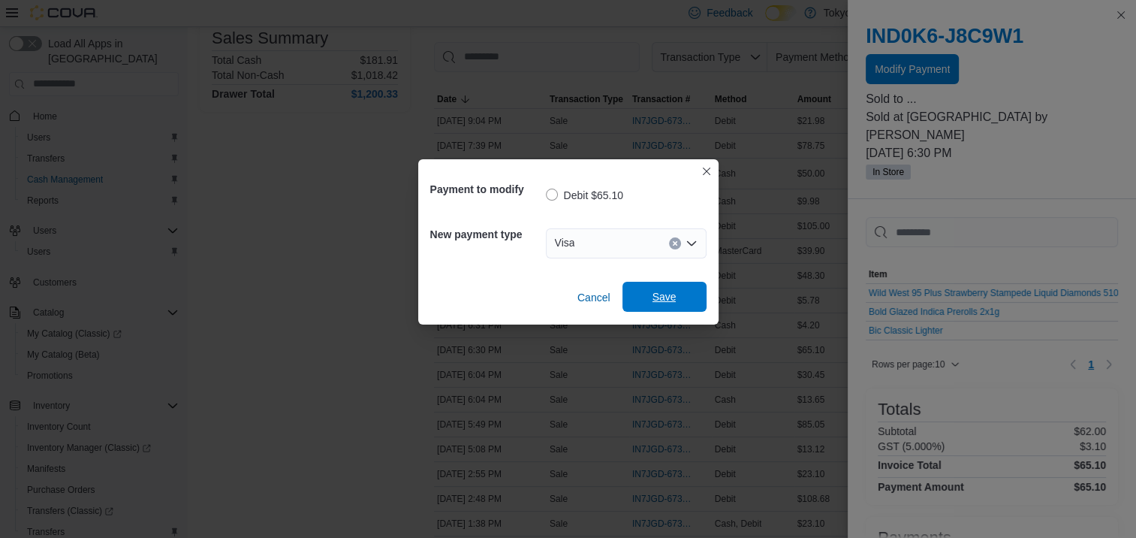
click at [660, 285] on span "Save" at bounding box center [665, 297] width 66 height 30
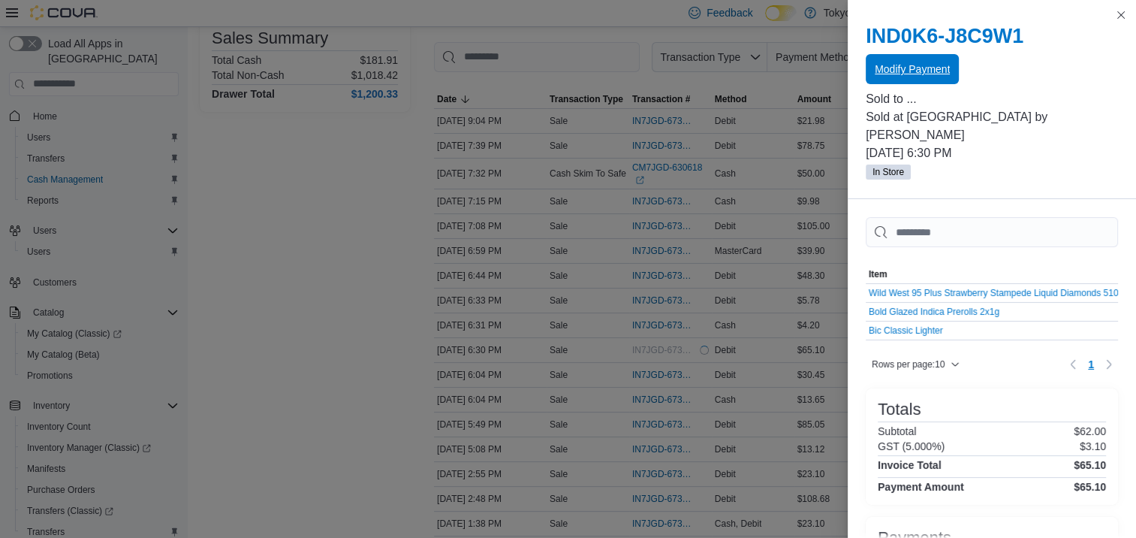
scroll to position [0, 0]
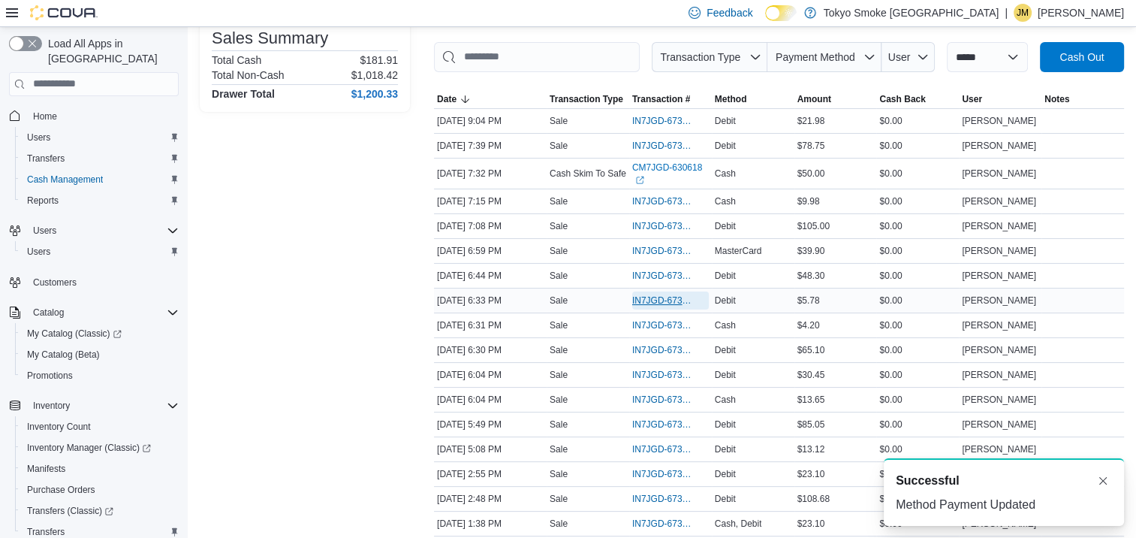
click at [650, 298] on span "IN7JGD-6734198" at bounding box center [663, 300] width 62 height 12
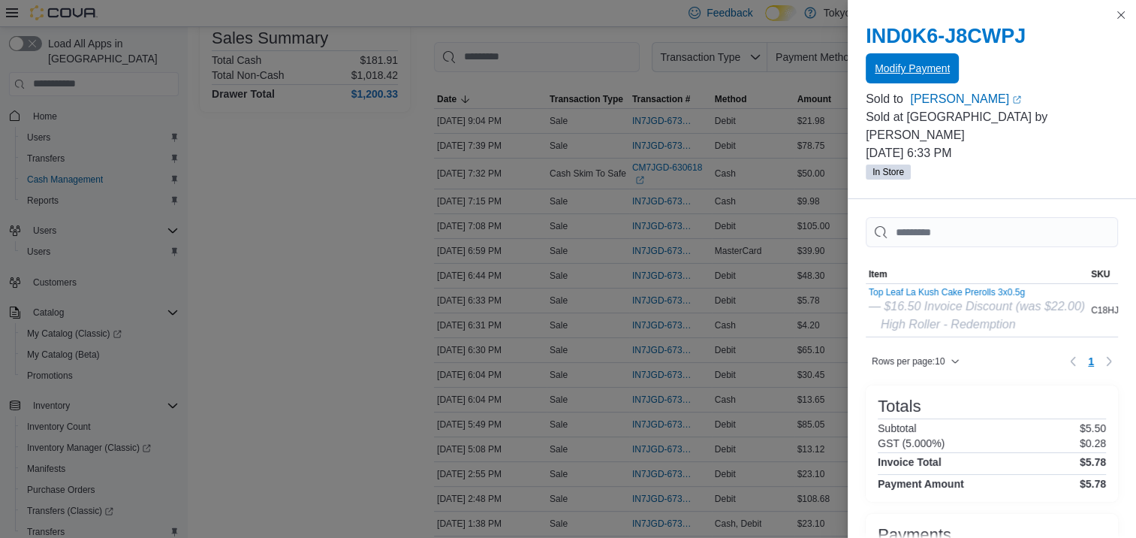
click at [913, 59] on span "Modify Payment" at bounding box center [912, 68] width 75 height 30
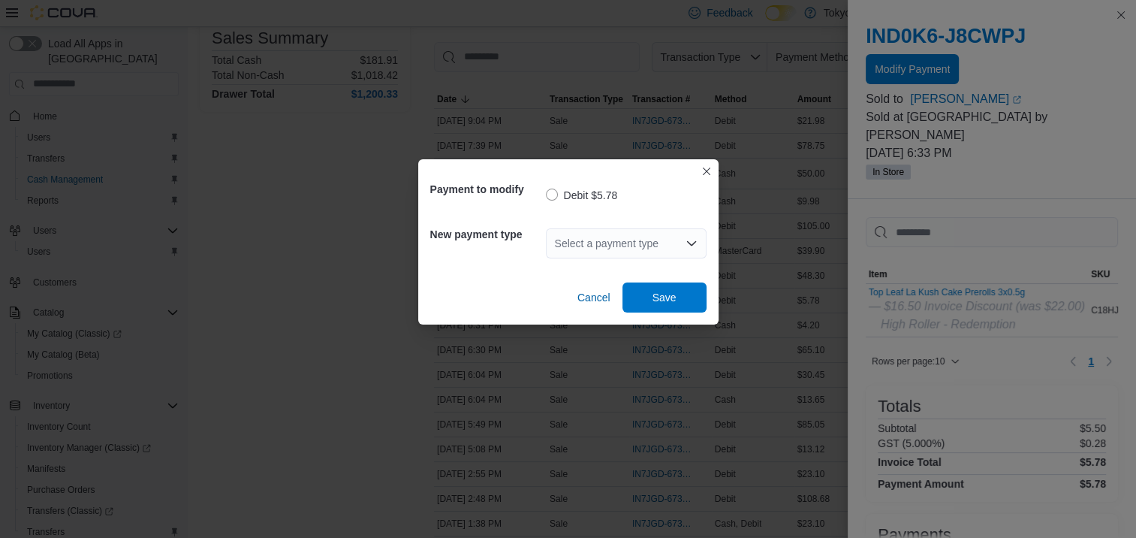
click at [617, 237] on div "Select a payment type" at bounding box center [626, 243] width 161 height 30
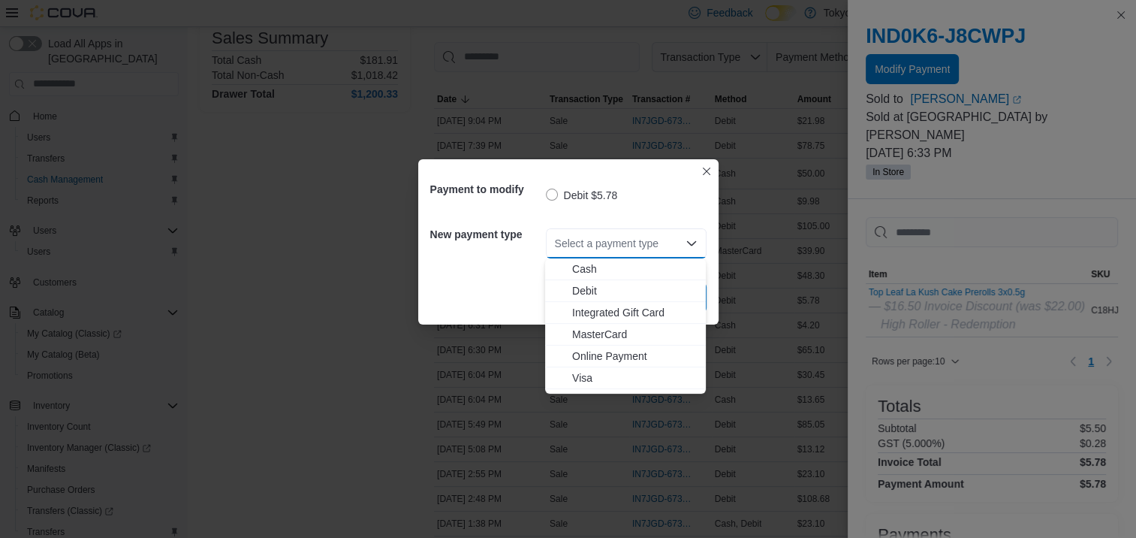
click at [583, 379] on span "Visa" at bounding box center [634, 377] width 125 height 15
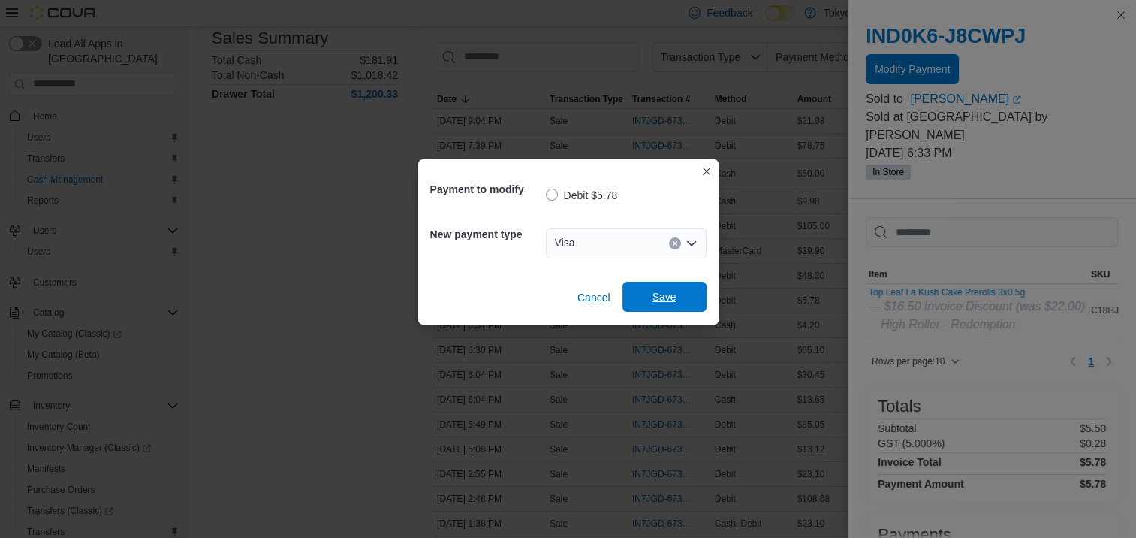
click at [663, 300] on span "Save" at bounding box center [665, 296] width 24 height 15
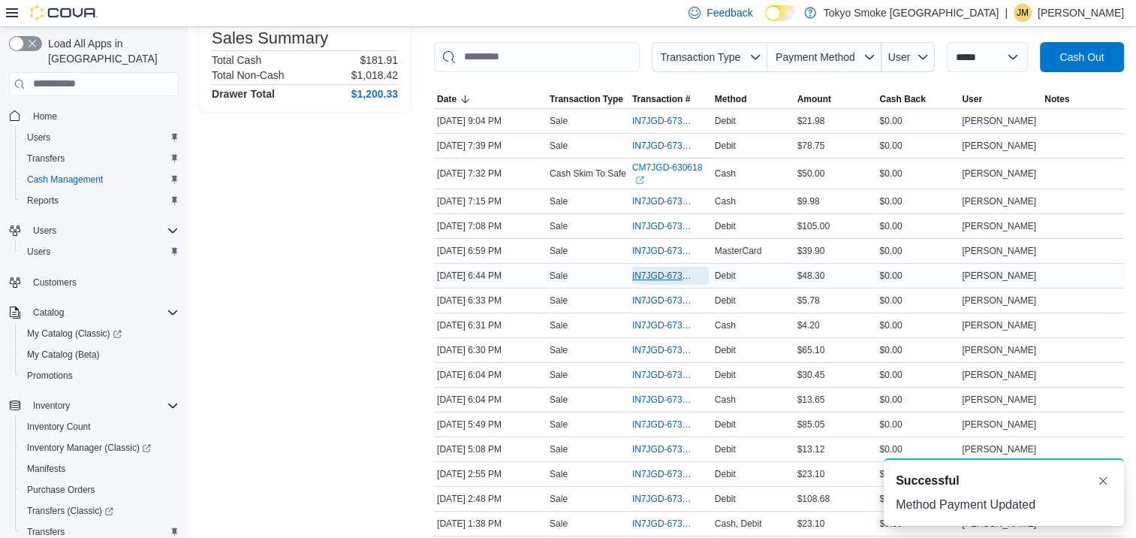
click at [655, 274] on span "IN7JGD-6734263" at bounding box center [663, 276] width 62 height 12
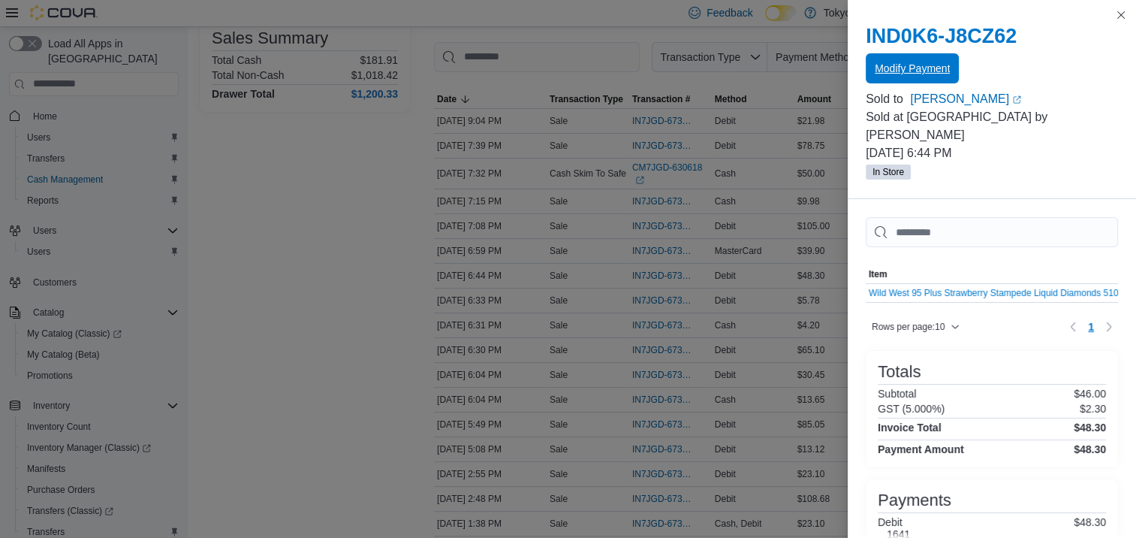
click at [915, 79] on span "Modify Payment" at bounding box center [912, 68] width 75 height 30
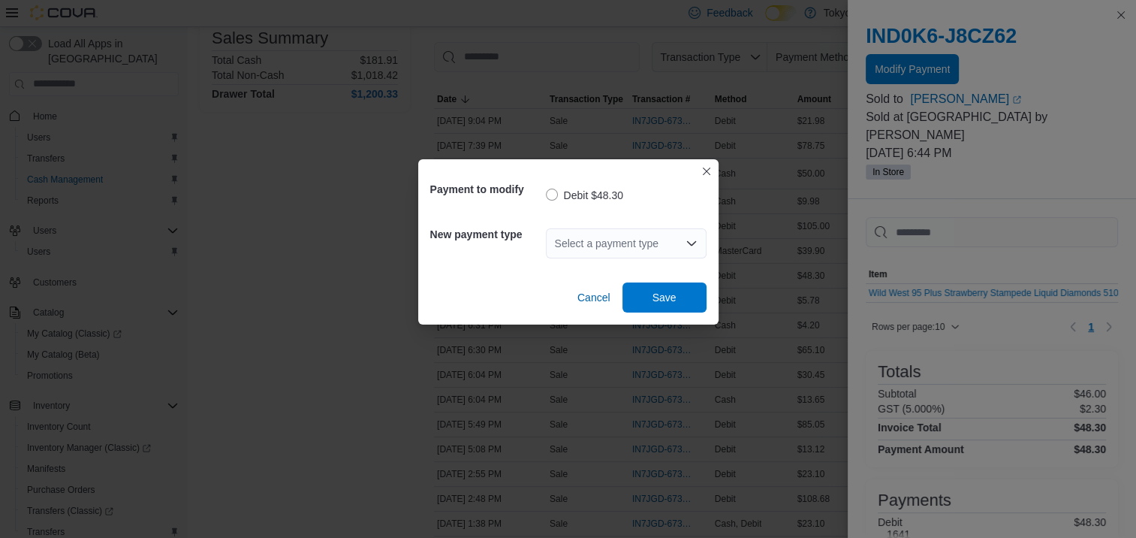
click at [628, 219] on div "New payment type Select a payment type" at bounding box center [568, 243] width 276 height 54
click at [628, 236] on div "Select a payment type" at bounding box center [626, 243] width 161 height 30
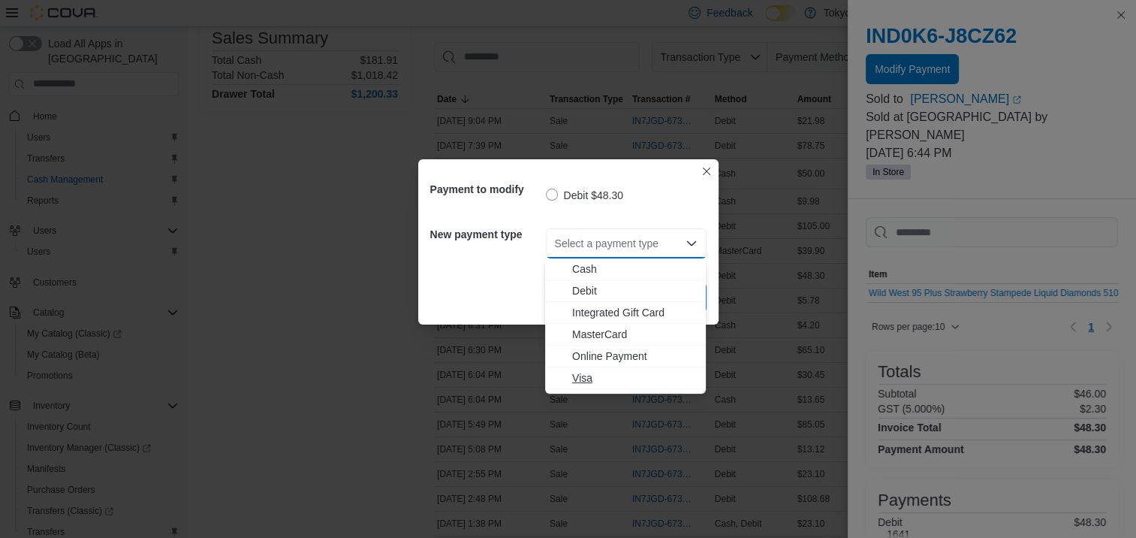
click at [600, 374] on span "Visa" at bounding box center [634, 377] width 125 height 15
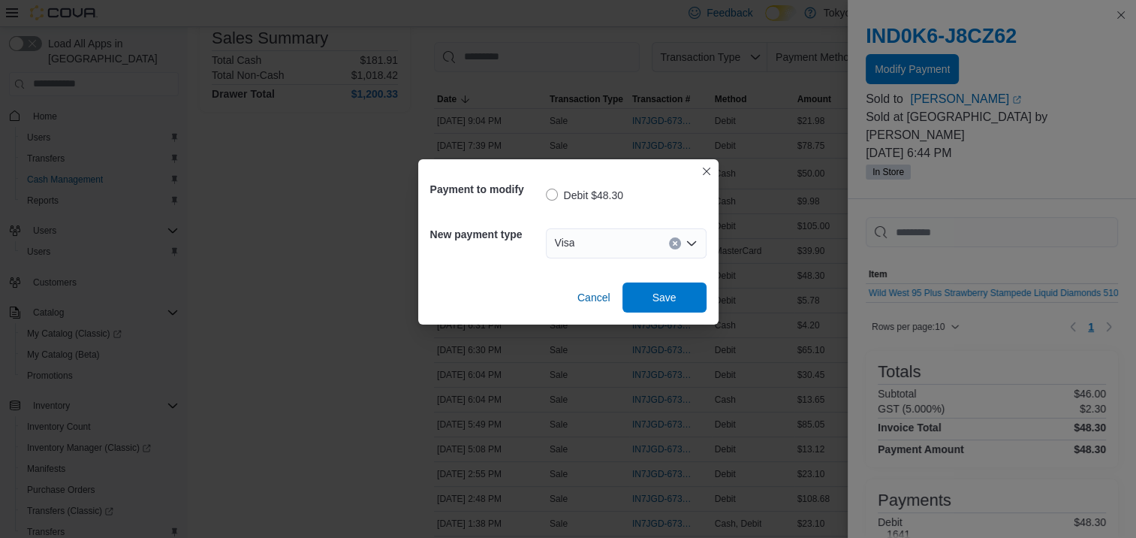
click at [689, 279] on div "Cancel Save" at bounding box center [568, 291] width 276 height 42
click at [682, 286] on span "Save" at bounding box center [665, 297] width 66 height 30
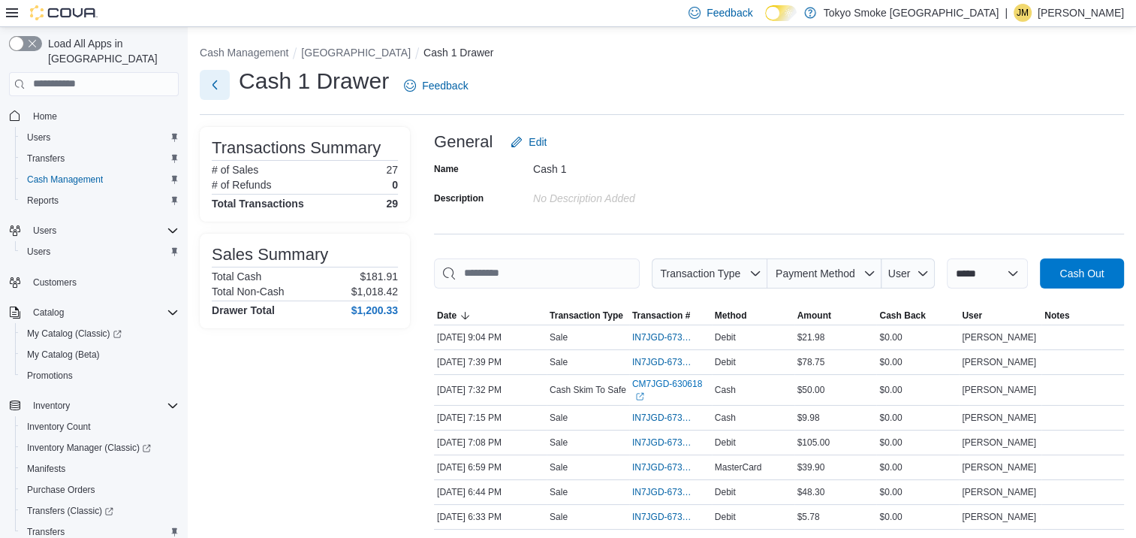
click at [222, 85] on button "Next" at bounding box center [215, 85] width 30 height 30
